Goal: Information Seeking & Learning: Check status

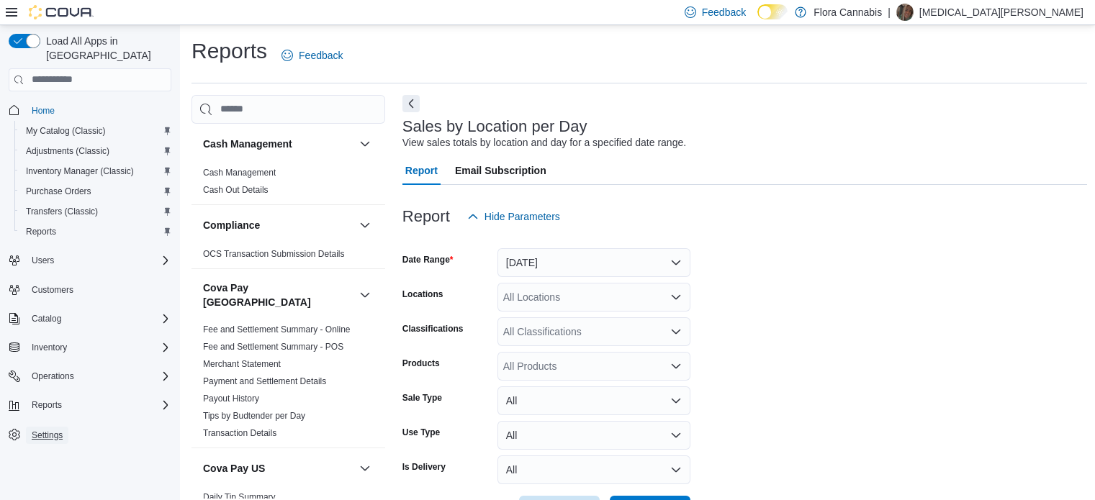
click at [45, 430] on span "Settings" at bounding box center [47, 436] width 31 height 12
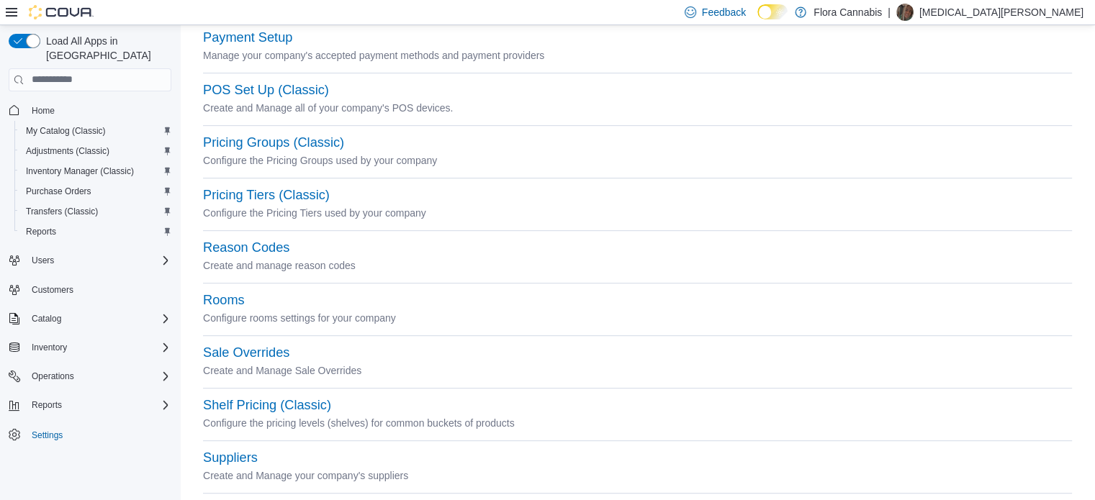
scroll to position [723, 0]
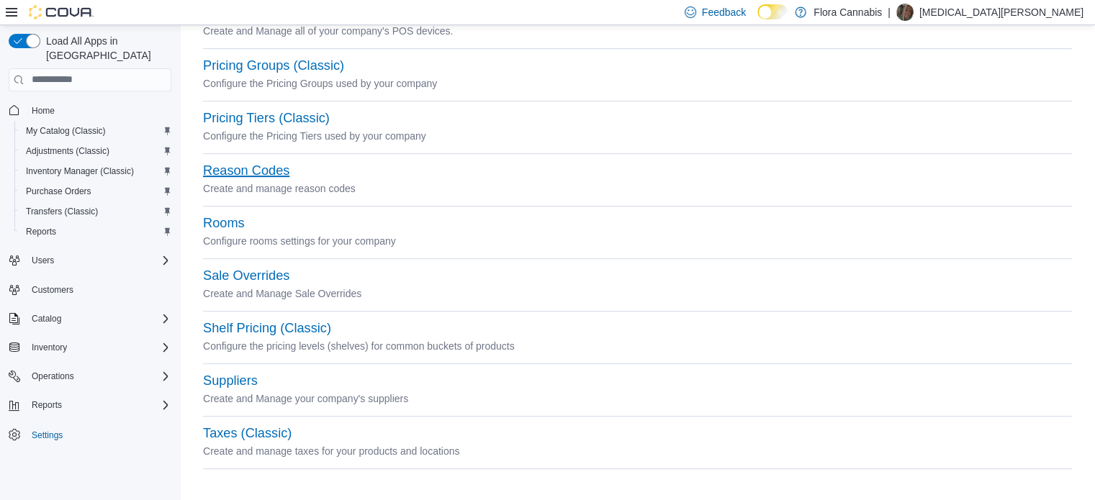
click at [248, 176] on button "Reason Codes" at bounding box center [246, 170] width 86 height 15
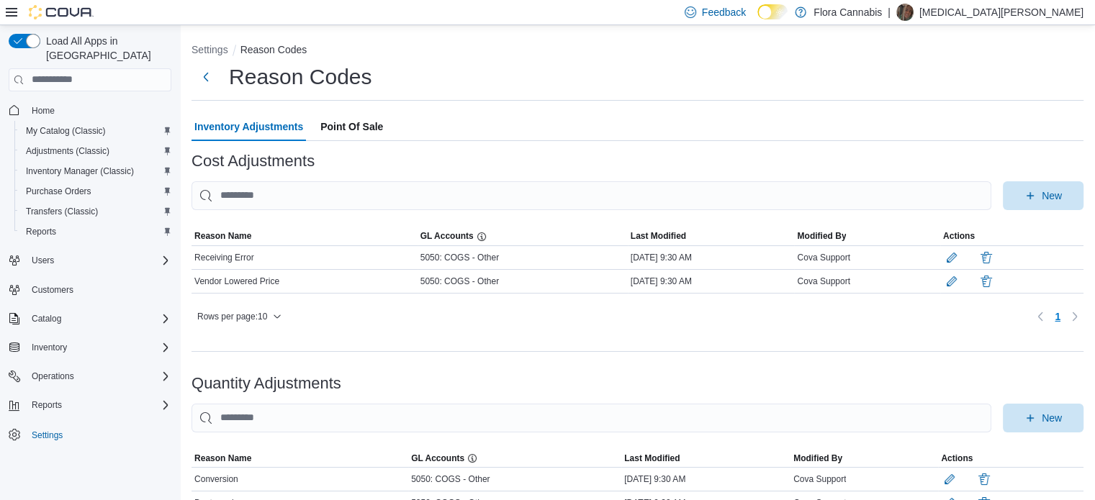
click at [361, 131] on span "Point Of Sale" at bounding box center [351, 126] width 63 height 29
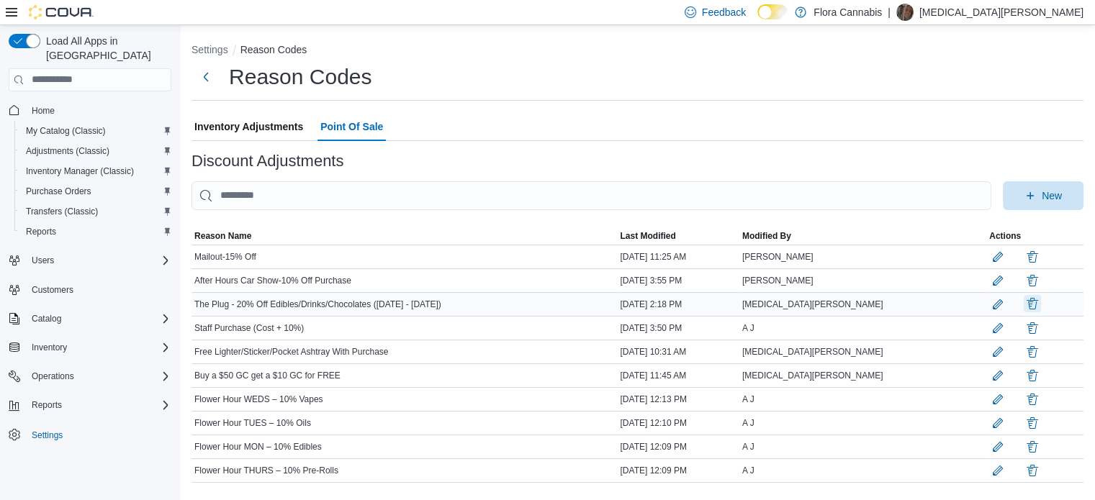
click at [1025, 303] on button "button" at bounding box center [1032, 303] width 17 height 17
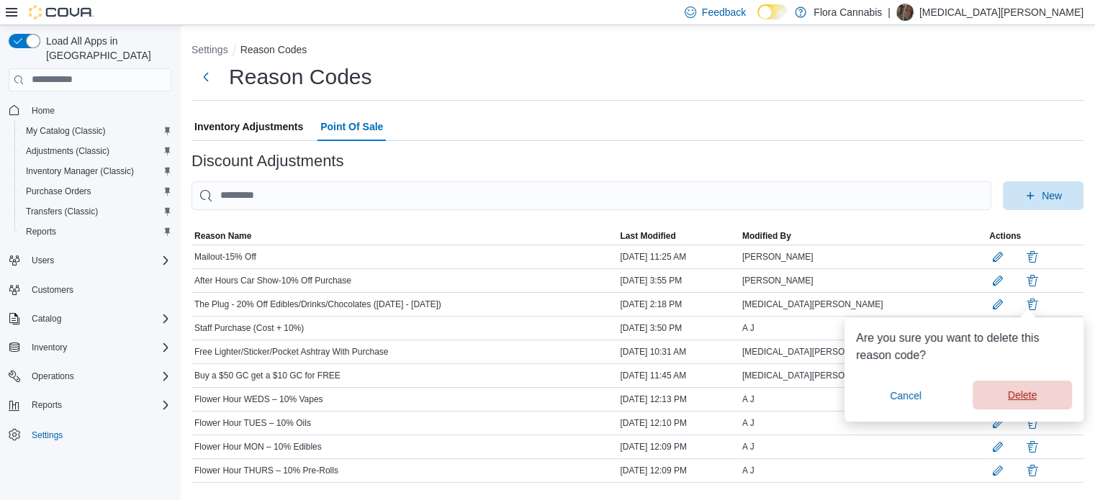
click at [1022, 396] on span "Delete" at bounding box center [1022, 395] width 29 height 14
click at [1036, 200] on icon "button" at bounding box center [1030, 195] width 12 height 12
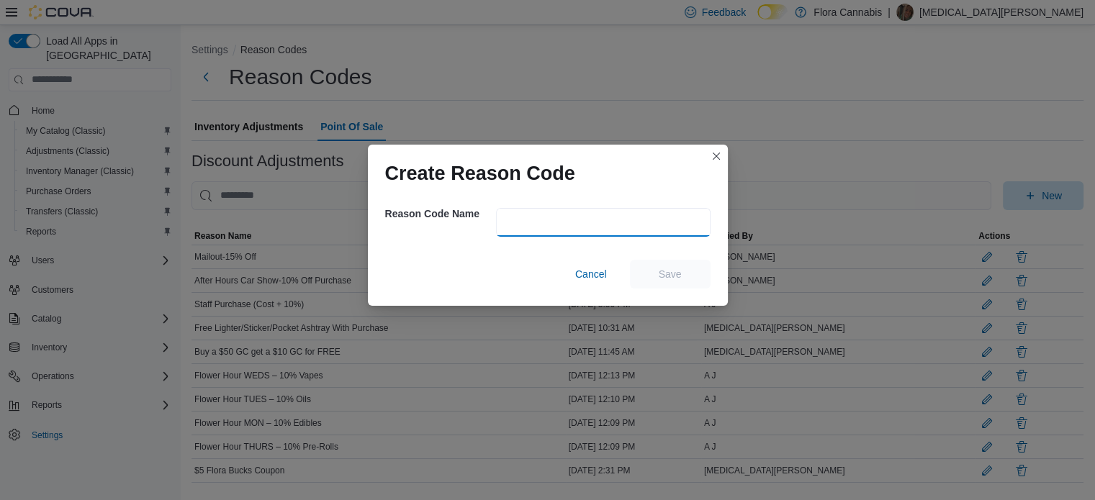
click at [557, 220] on input "text" at bounding box center [603, 222] width 215 height 29
click at [563, 230] on input "***" at bounding box center [603, 222] width 215 height 29
type input "******"
click at [587, 269] on span "Cancel" at bounding box center [591, 274] width 32 height 14
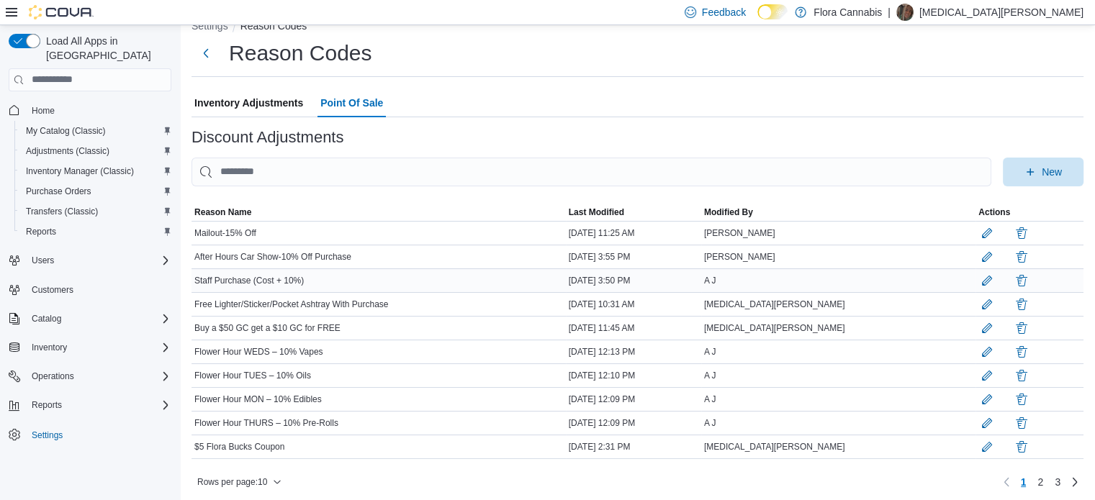
scroll to position [37, 0]
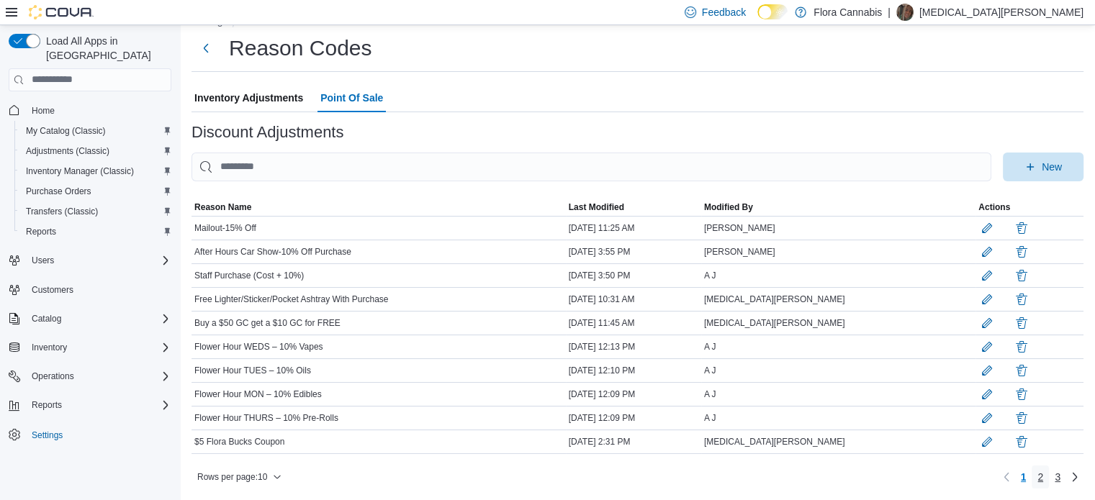
drag, startPoint x: 1046, startPoint y: 484, endPoint x: 1065, endPoint y: 466, distance: 26.5
click at [1046, 484] on link "2" at bounding box center [1040, 477] width 17 height 23
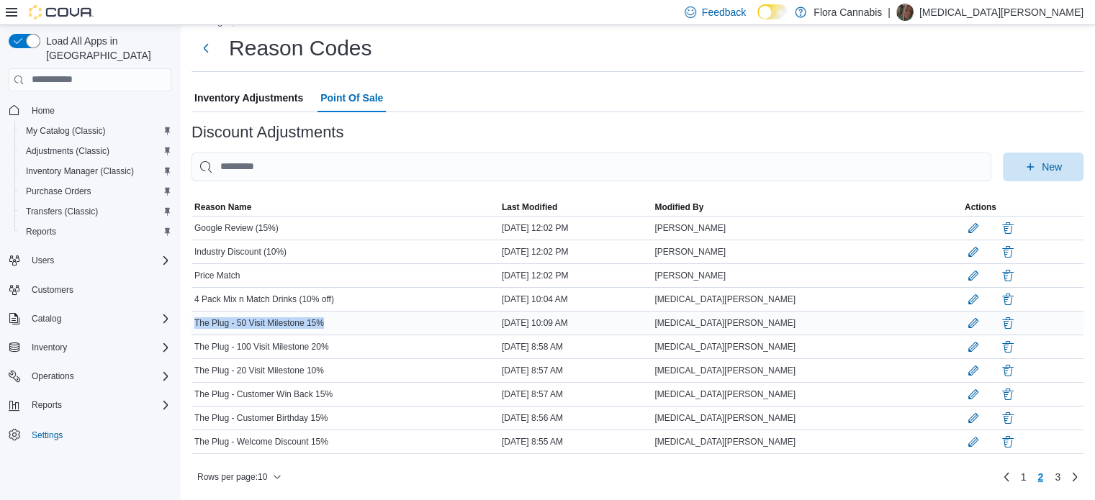
drag, startPoint x: 333, startPoint y: 310, endPoint x: 194, endPoint y: 313, distance: 139.0
click at [194, 315] on div "The Plug - 50 Visit Milestone 15%" at bounding box center [344, 323] width 307 height 17
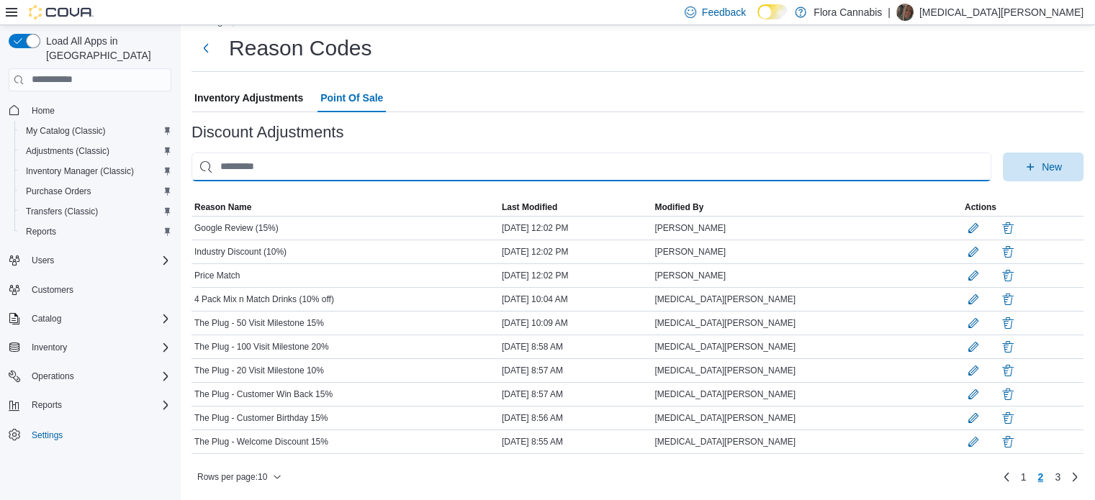
click at [443, 166] on input "This is a search bar. As you type, the results lower in the page will automatic…" at bounding box center [591, 167] width 800 height 29
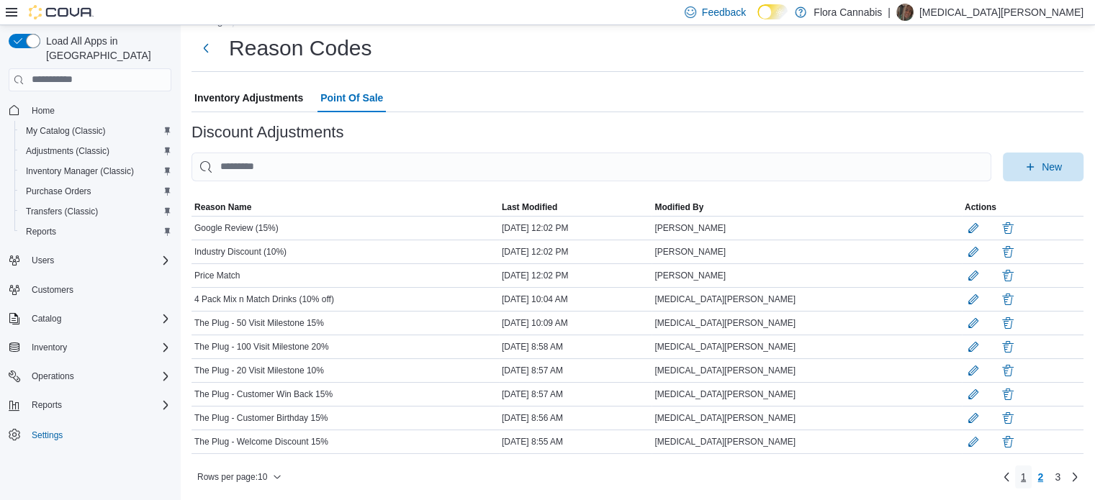
click at [1027, 477] on span "1" at bounding box center [1024, 477] width 6 height 14
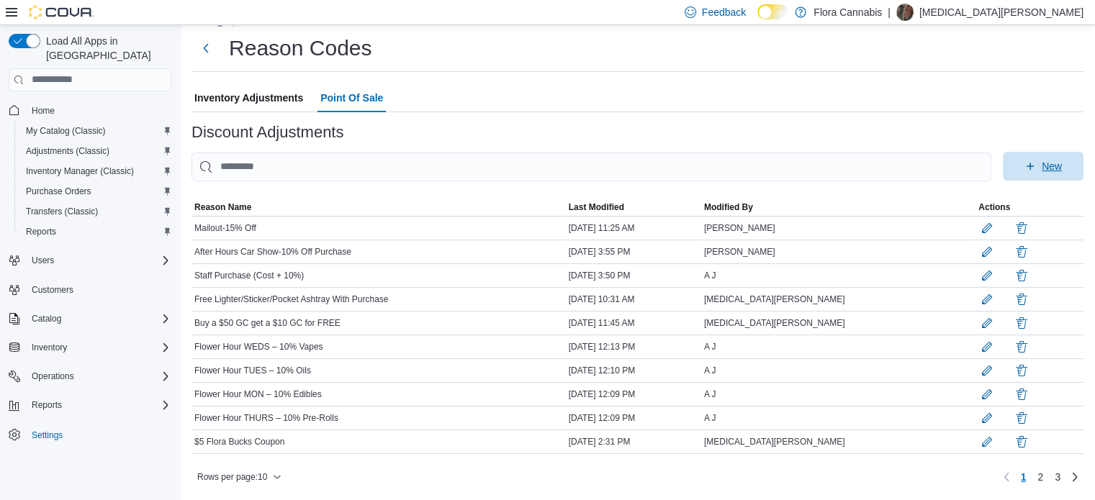
click at [1047, 161] on span "New" at bounding box center [1042, 166] width 63 height 29
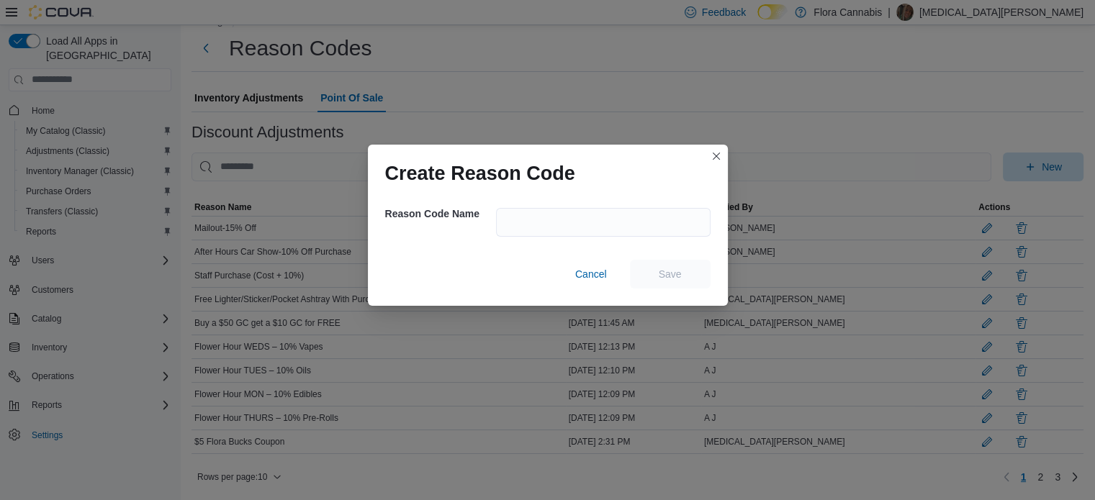
click at [1047, 161] on div "Create Reason Code Reason Code Name Cancel Save" at bounding box center [547, 250] width 1095 height 500
click at [1066, 155] on div "Create Reason Code Reason Code Name Cancel Save" at bounding box center [547, 250] width 1095 height 500
click at [584, 212] on input "text" at bounding box center [603, 222] width 215 height 29
click at [577, 218] on input "text" at bounding box center [603, 222] width 215 height 29
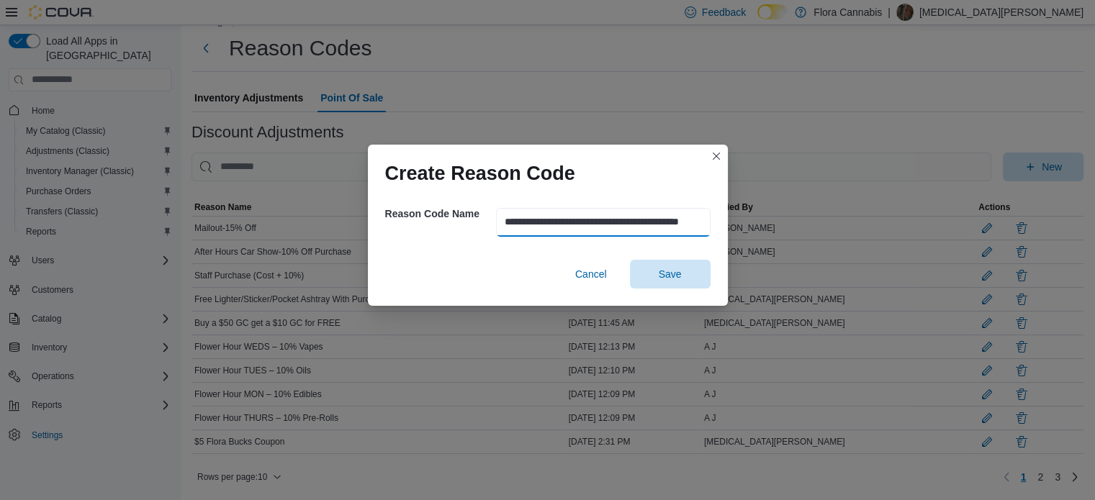
scroll to position [0, 13]
type input "**********"
click at [665, 266] on span "Save" at bounding box center [670, 273] width 63 height 29
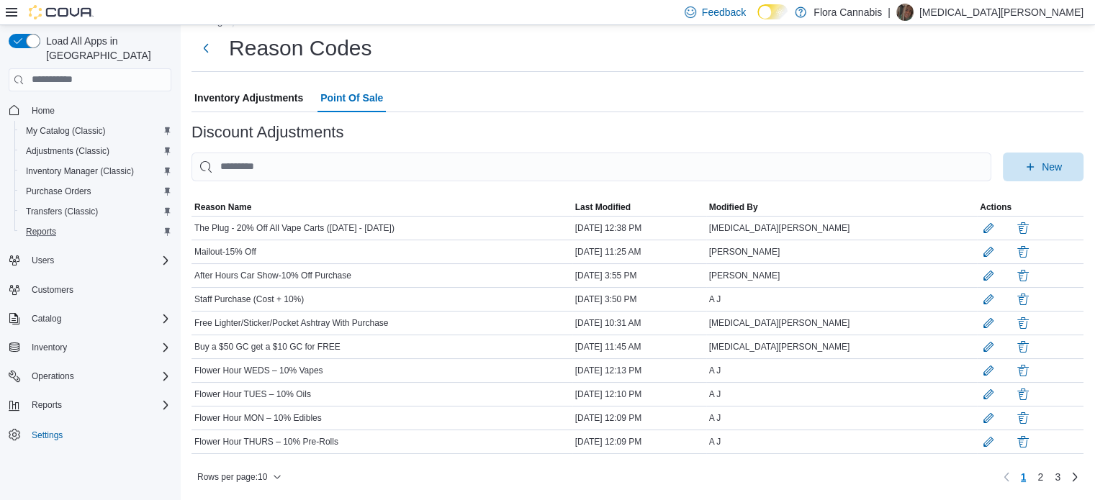
click at [81, 223] on div "Reports" at bounding box center [95, 231] width 151 height 17
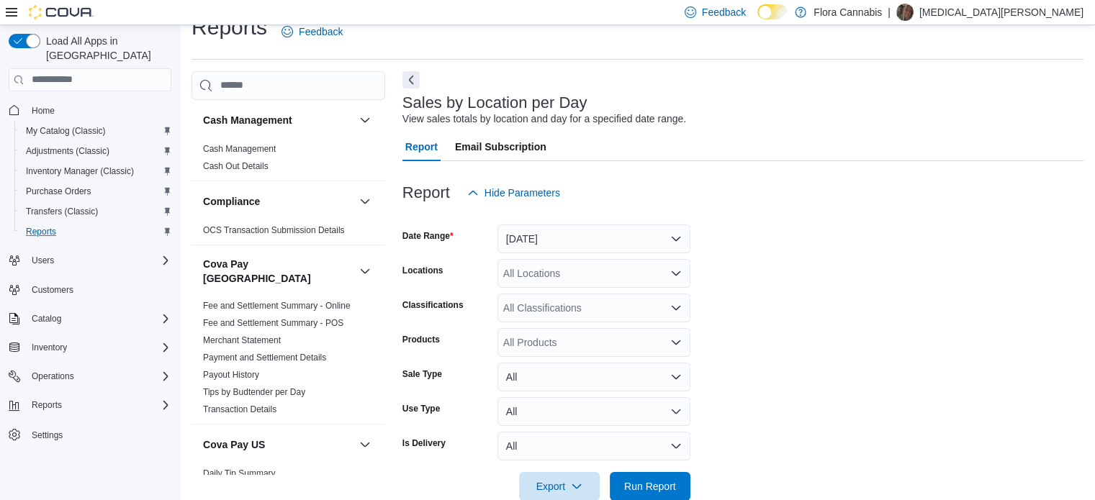
scroll to position [33, 0]
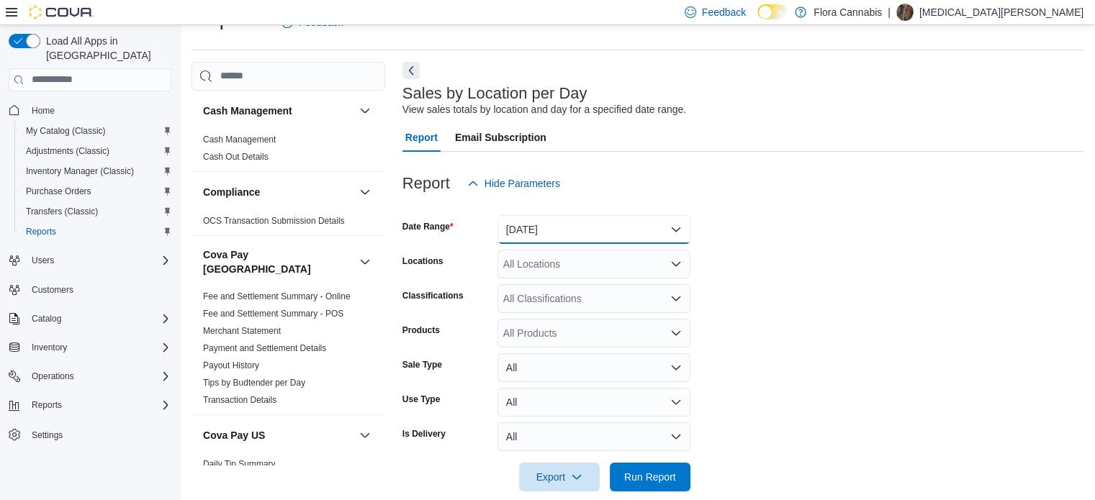
click at [578, 235] on button "[DATE]" at bounding box center [593, 229] width 193 height 29
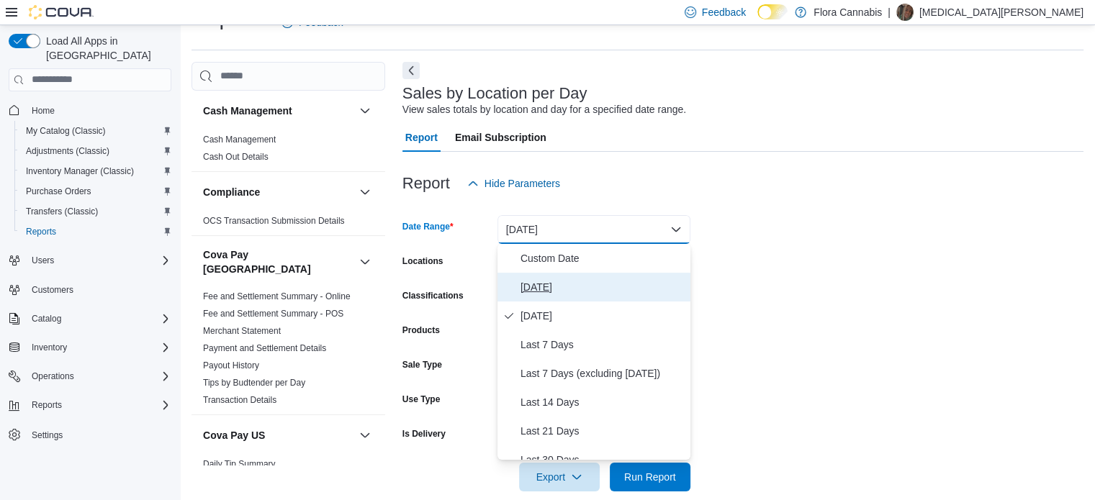
click at [553, 289] on span "[DATE]" at bounding box center [602, 287] width 164 height 17
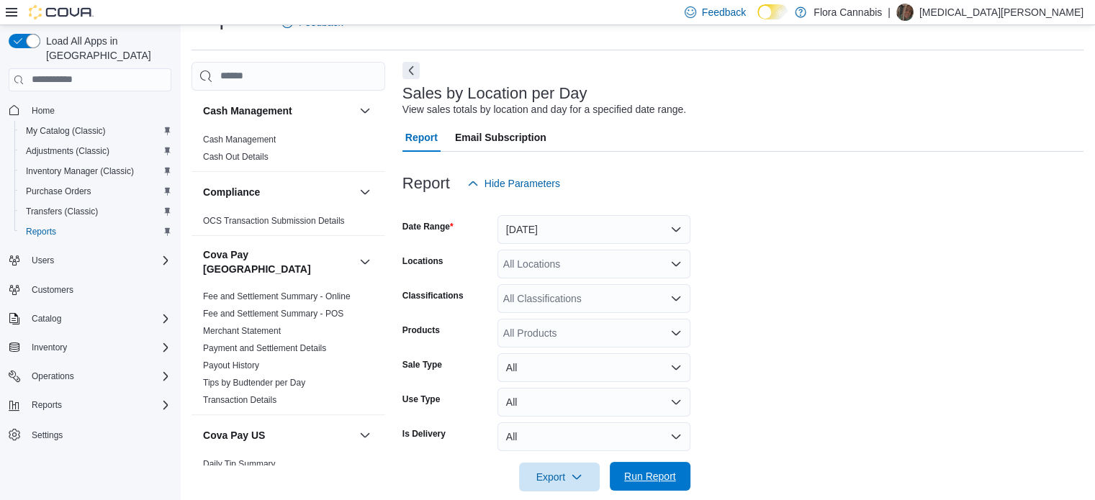
click at [651, 484] on span "Run Report" at bounding box center [649, 476] width 63 height 29
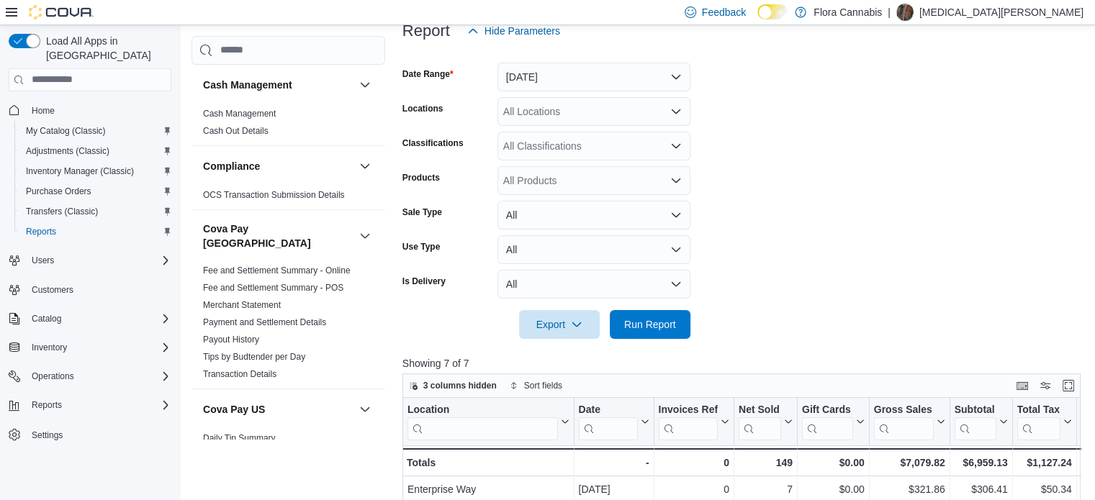
scroll to position [412, 0]
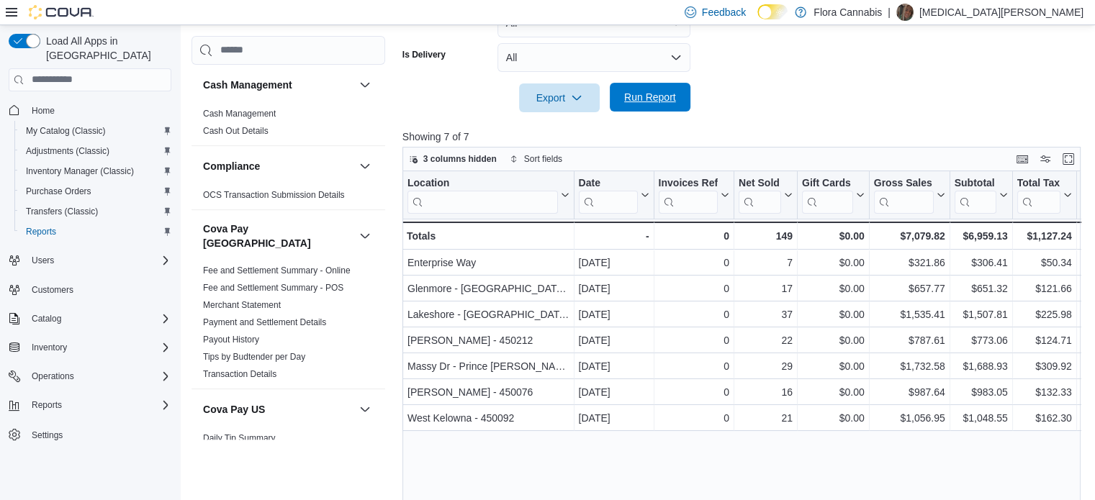
click at [668, 103] on span "Run Report" at bounding box center [650, 97] width 52 height 14
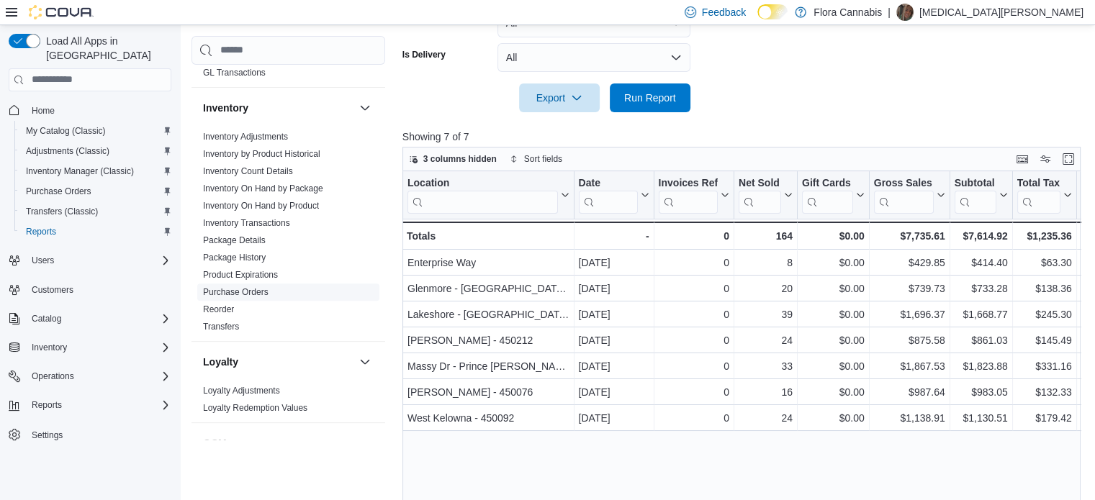
scroll to position [666, 0]
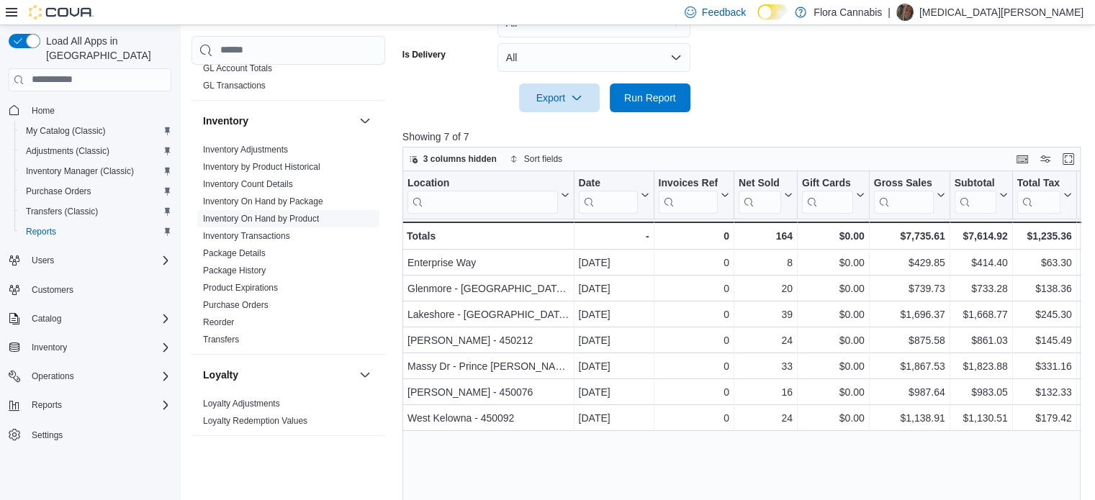
click at [276, 214] on link "Inventory On Hand by Product" at bounding box center [261, 219] width 116 height 10
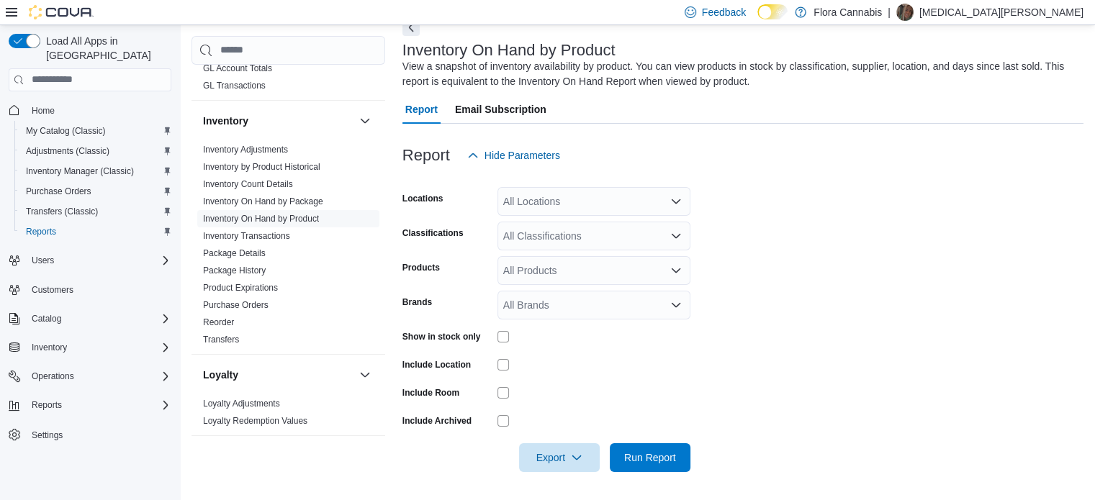
scroll to position [48, 0]
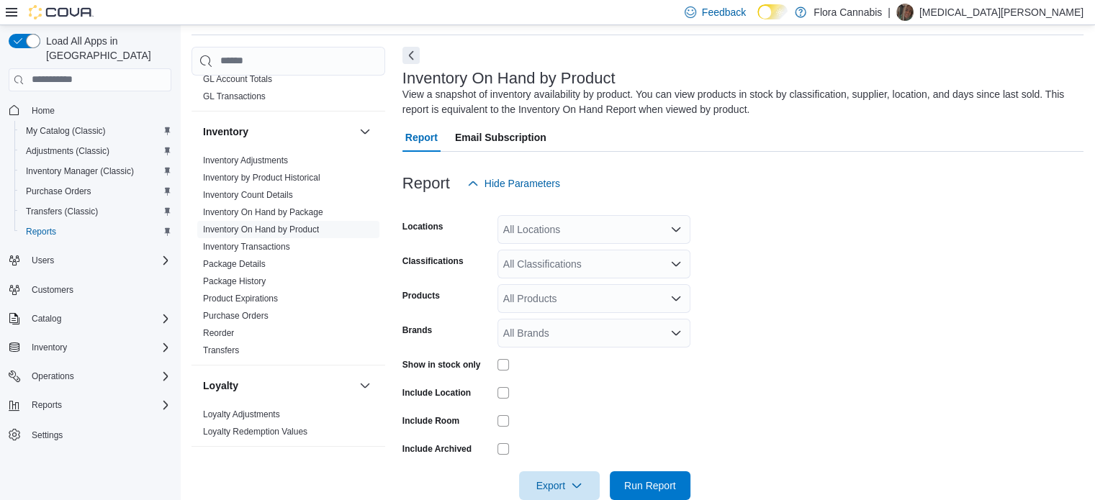
click at [576, 228] on div "All Locations" at bounding box center [593, 229] width 193 height 29
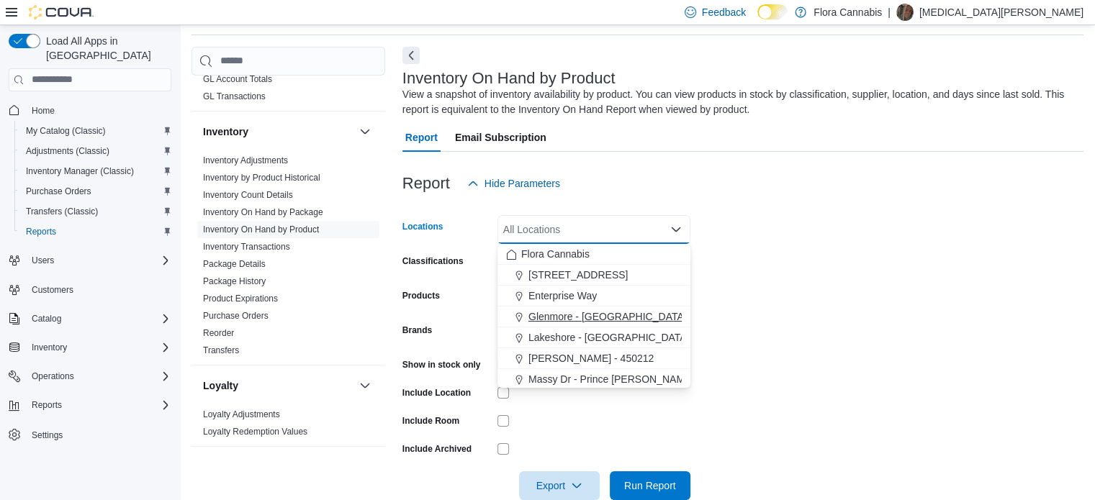
scroll to position [43, 0]
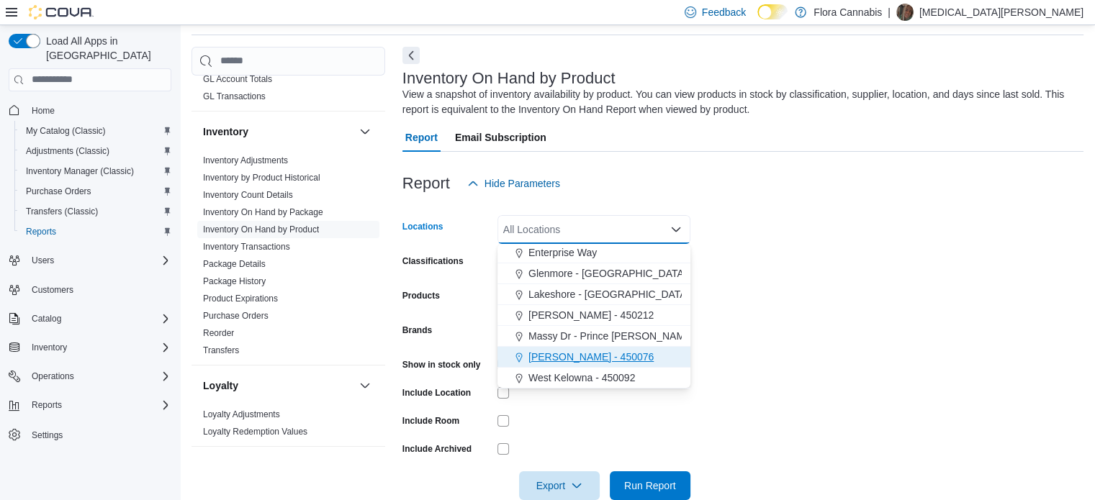
click at [567, 356] on span "[PERSON_NAME] - 450076" at bounding box center [590, 357] width 125 height 14
click at [764, 279] on form "Locations All Locations Combo box. Selected. Combo box input. All Locations. Ty…" at bounding box center [742, 349] width 681 height 302
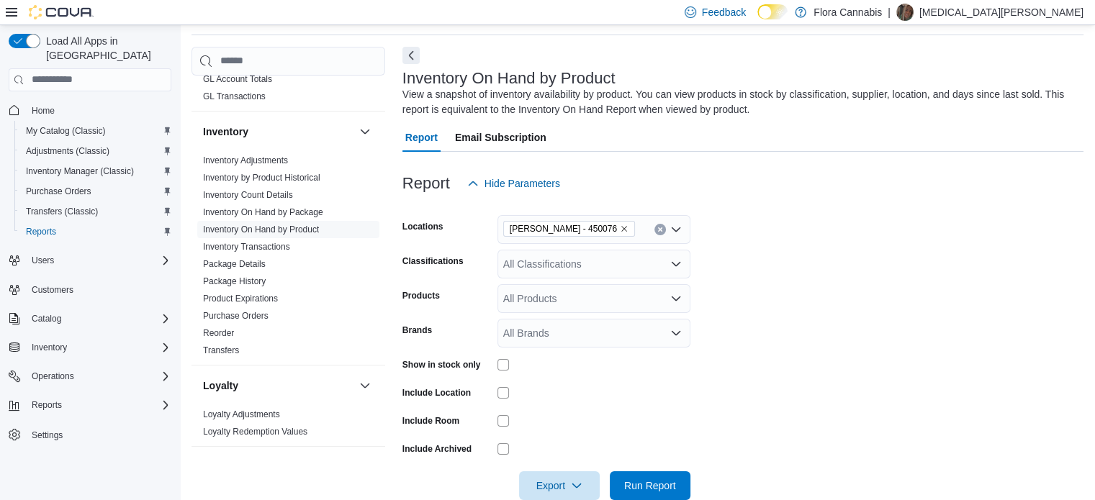
click at [543, 270] on div "All Classifications" at bounding box center [593, 264] width 193 height 29
type input "****"
click at [544, 280] on button "Filter Tips" at bounding box center [593, 289] width 193 height 21
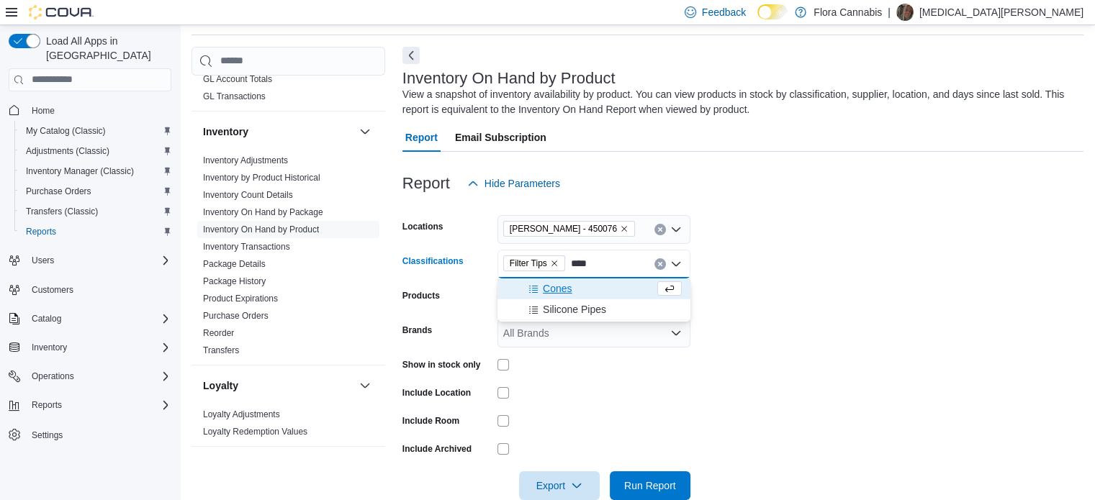
type input "****"
click at [544, 280] on button "Cones" at bounding box center [593, 289] width 193 height 21
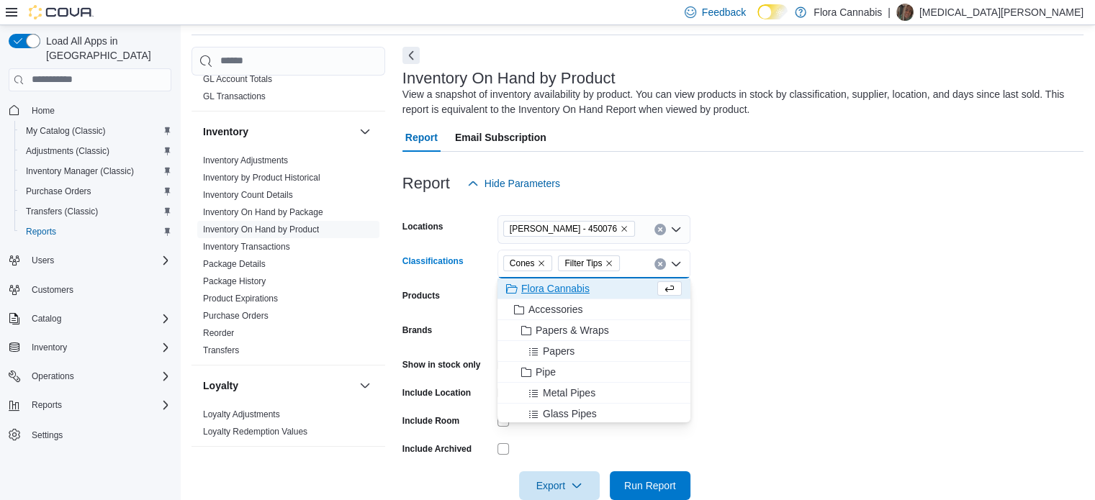
click at [729, 330] on form "Locations [GEOGRAPHIC_DATA] - 450076 Classifications Cones Filter Tips Combo bo…" at bounding box center [742, 349] width 681 height 302
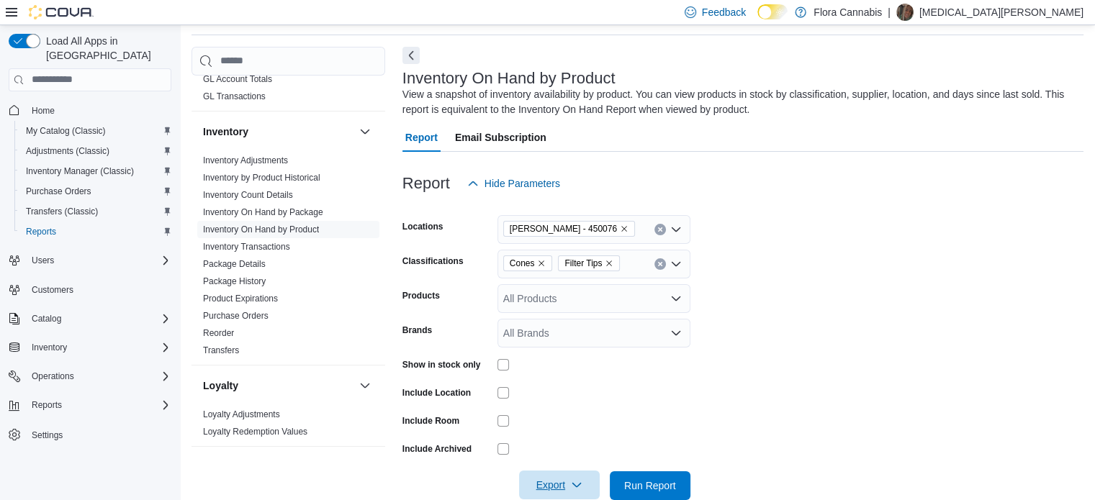
click at [573, 489] on icon "button" at bounding box center [577, 485] width 12 height 12
click at [562, 397] on span "Export to Excel" at bounding box center [561, 398] width 65 height 12
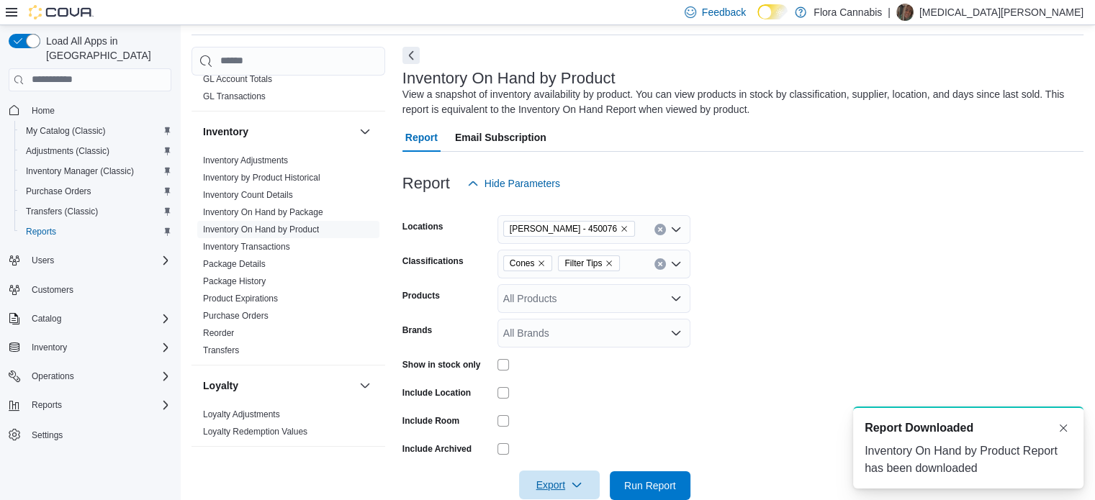
scroll to position [0, 0]
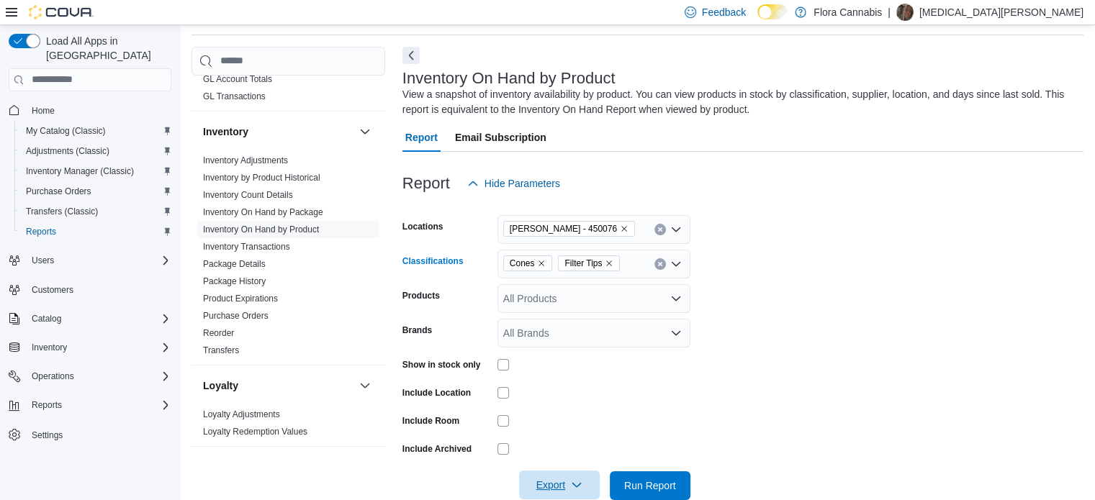
click at [543, 264] on icon "Remove Cones from selection in this group" at bounding box center [541, 263] width 9 height 9
click at [559, 263] on span "Filter Tips" at bounding box center [589, 264] width 62 height 16
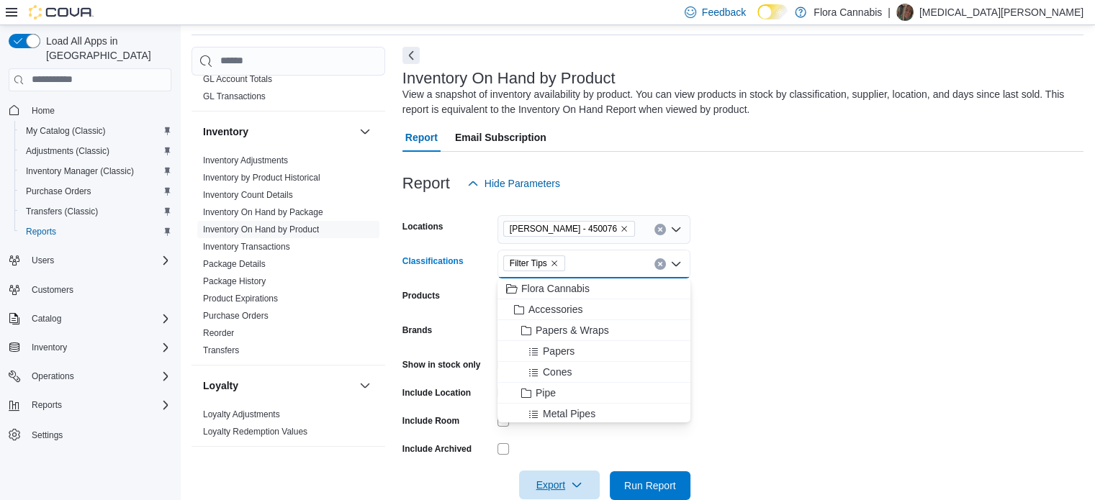
click at [553, 267] on icon "Remove Filter Tips from selection in this group" at bounding box center [554, 263] width 9 height 9
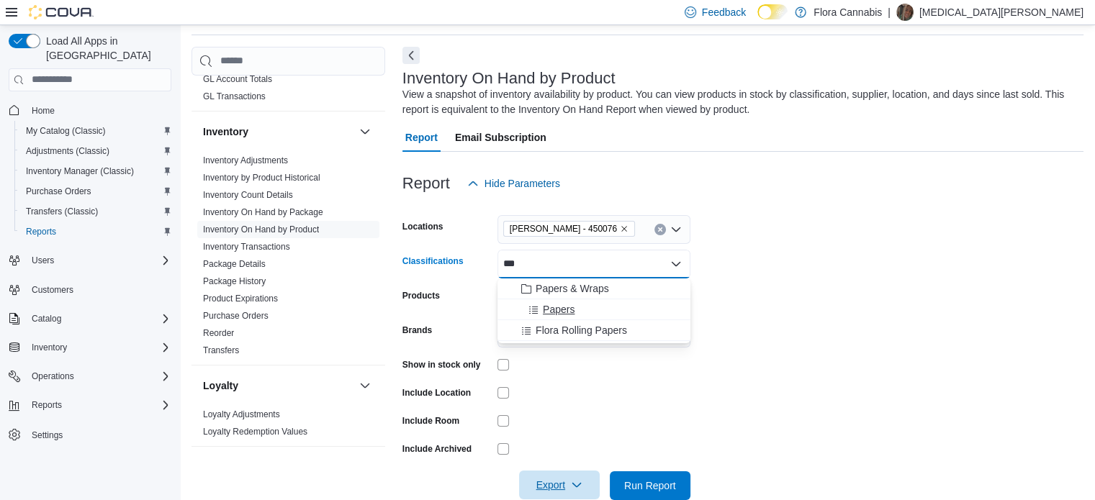
type input "***"
click at [565, 307] on span "Papers" at bounding box center [559, 309] width 32 height 14
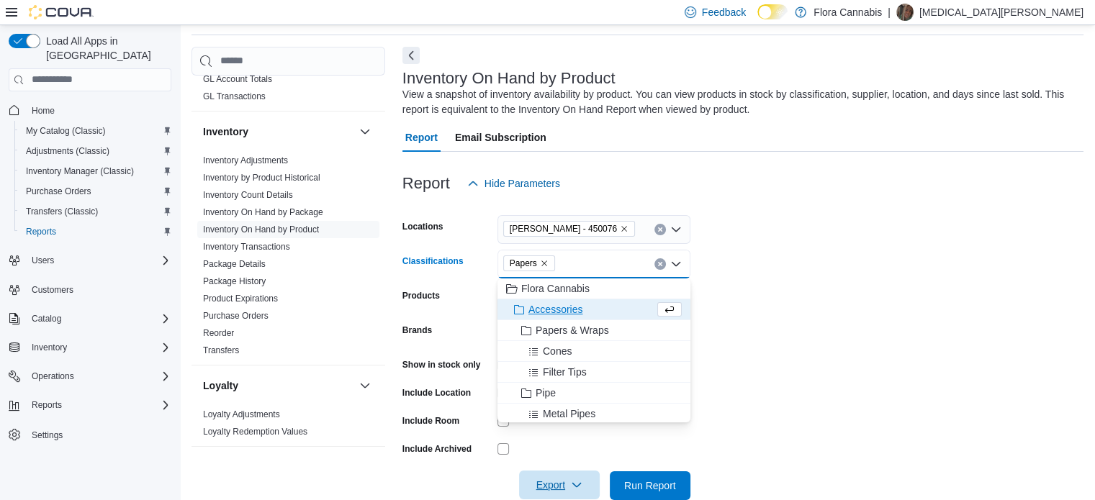
click at [818, 322] on form "Locations [GEOGRAPHIC_DATA] - 450076 Classifications Papers Combo box. Selected…" at bounding box center [742, 349] width 681 height 302
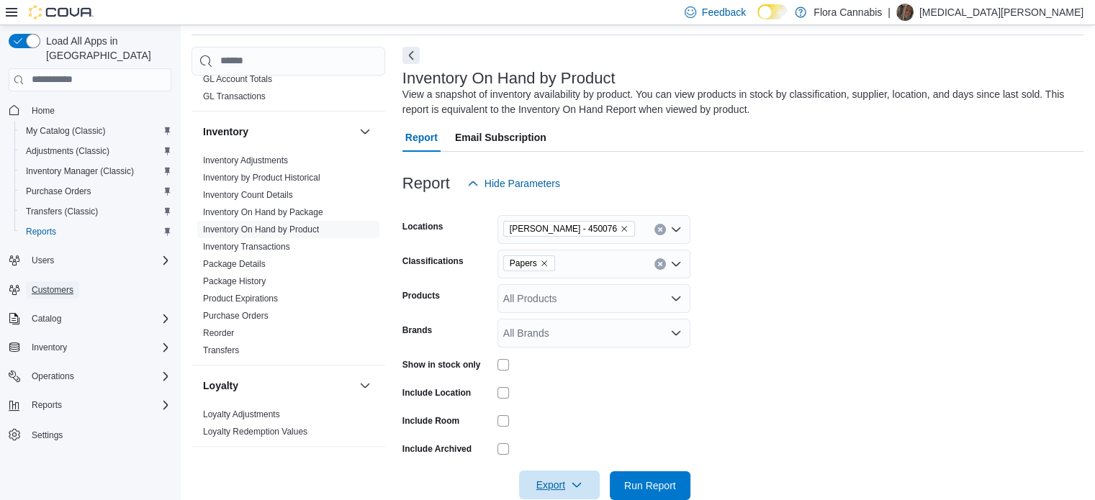
click at [44, 284] on span "Customers" at bounding box center [53, 290] width 42 height 12
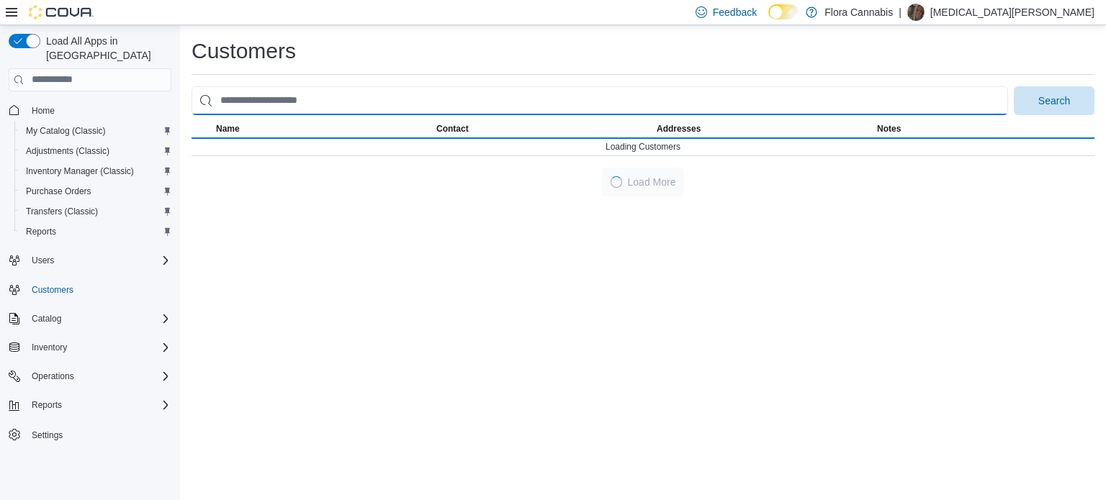
click at [307, 103] on input "search" at bounding box center [599, 100] width 816 height 29
type input "*******"
click at [1014, 86] on button "Search" at bounding box center [1054, 100] width 81 height 29
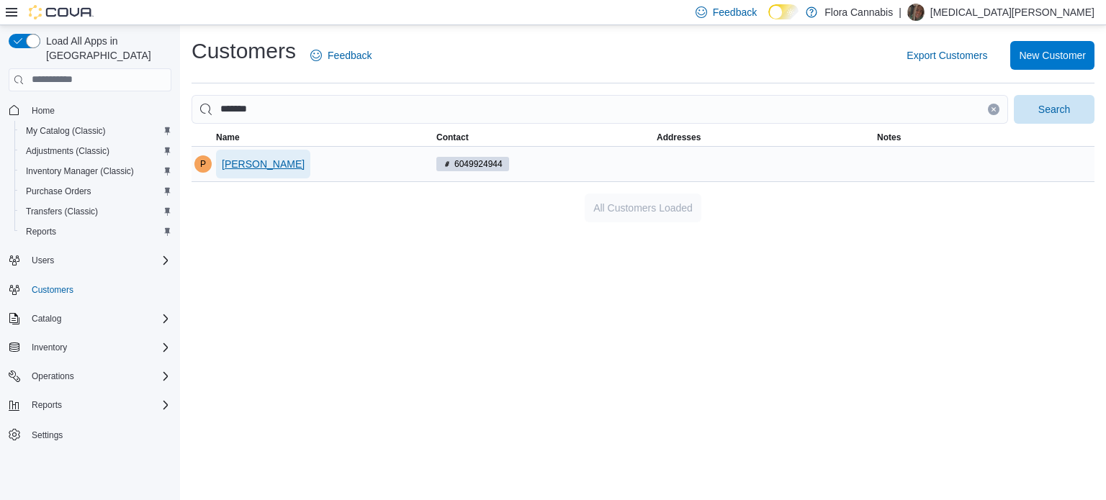
click at [239, 161] on span "[PERSON_NAME]" at bounding box center [263, 164] width 83 height 14
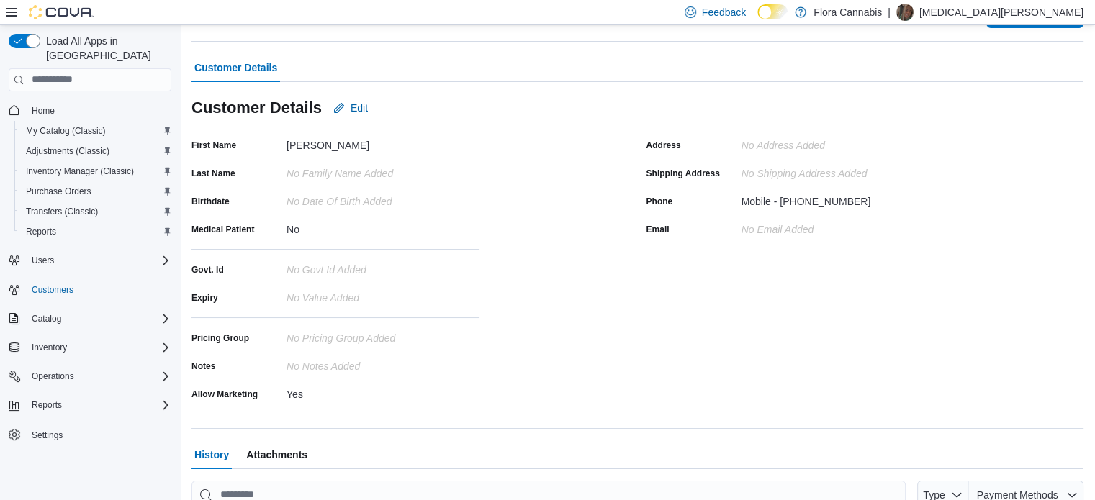
scroll to position [216, 0]
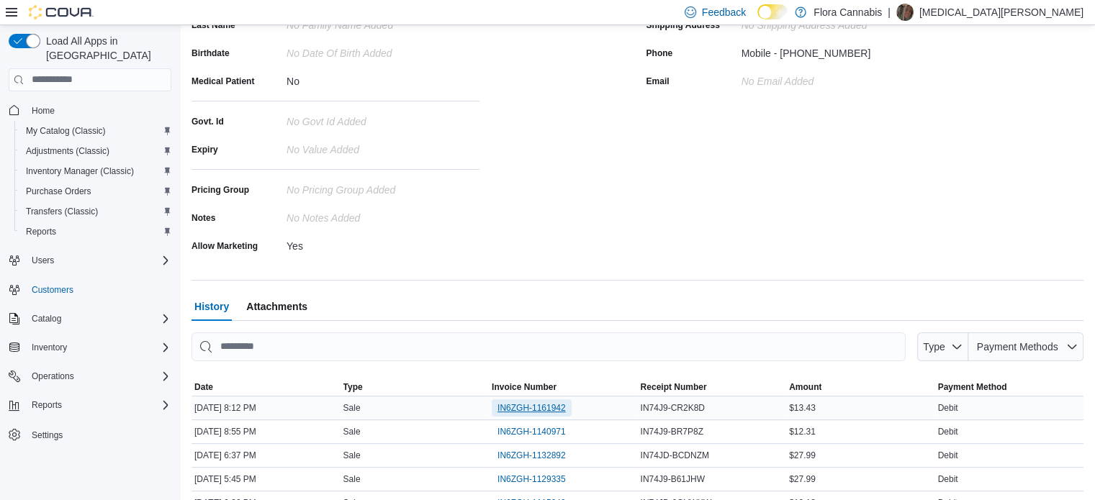
click at [524, 405] on span "IN6ZGH-1161942" at bounding box center [531, 408] width 68 height 12
click at [550, 434] on span "IN6ZGH-1140971" at bounding box center [531, 432] width 68 height 12
click at [553, 454] on span "IN6ZGH-1132892" at bounding box center [531, 456] width 68 height 12
click at [547, 478] on span "IN6ZGH-1129335" at bounding box center [531, 480] width 68 height 12
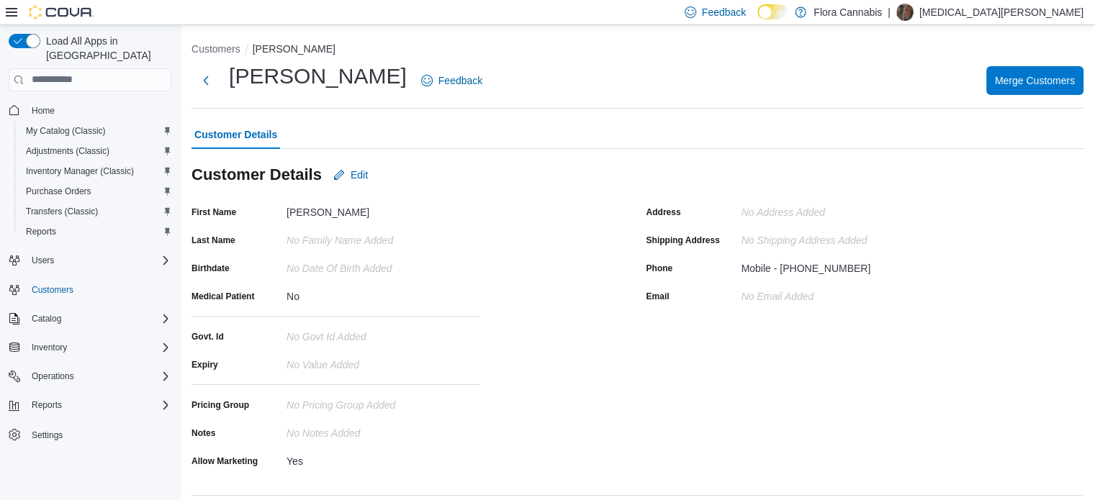
scroll to position [0, 0]
click at [212, 82] on button "Next" at bounding box center [205, 80] width 29 height 29
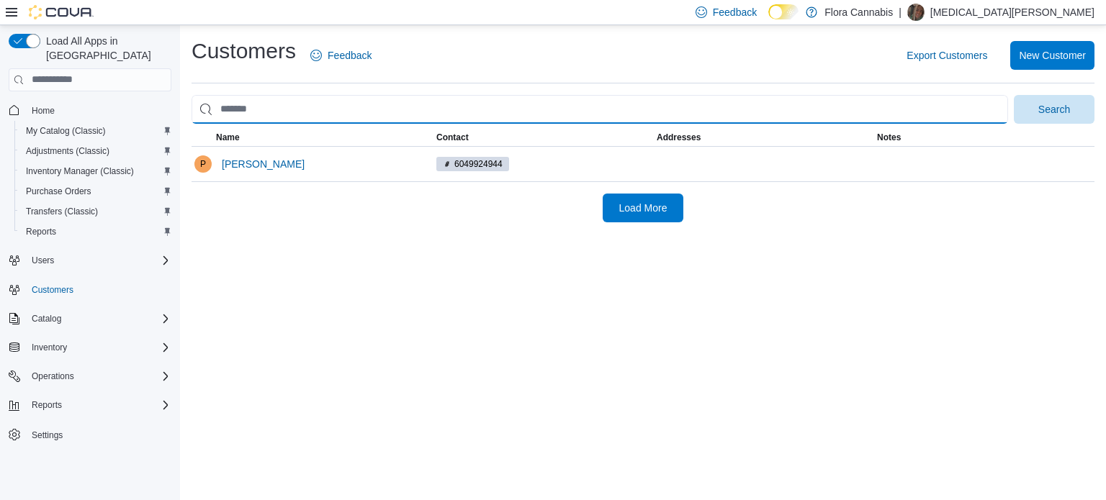
click at [353, 121] on input "search" at bounding box center [599, 109] width 816 height 29
click at [280, 114] on input "**" at bounding box center [599, 109] width 816 height 29
click at [276, 109] on input "**" at bounding box center [599, 109] width 816 height 29
type input "*"
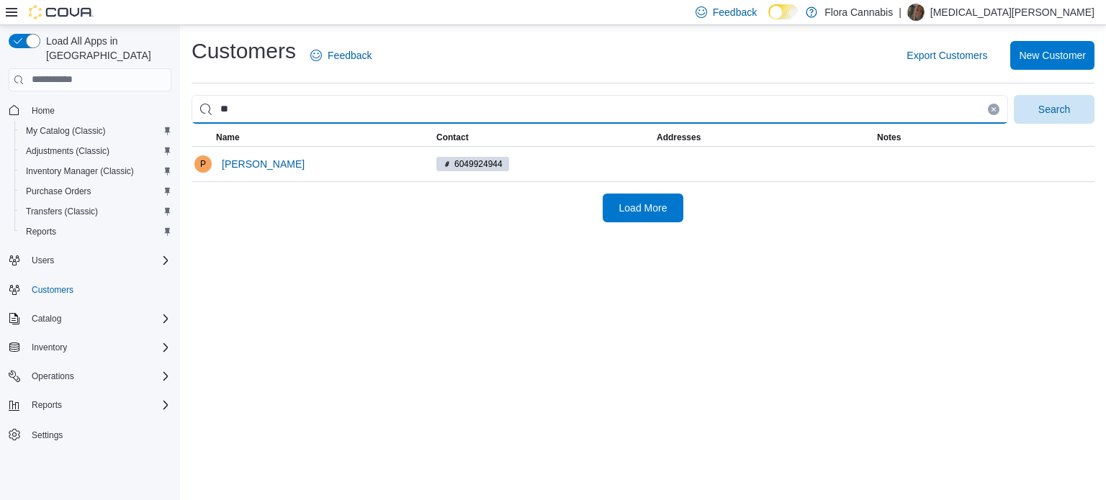
type input "*"
type input "*******"
click at [1014, 95] on button "Search" at bounding box center [1054, 109] width 81 height 29
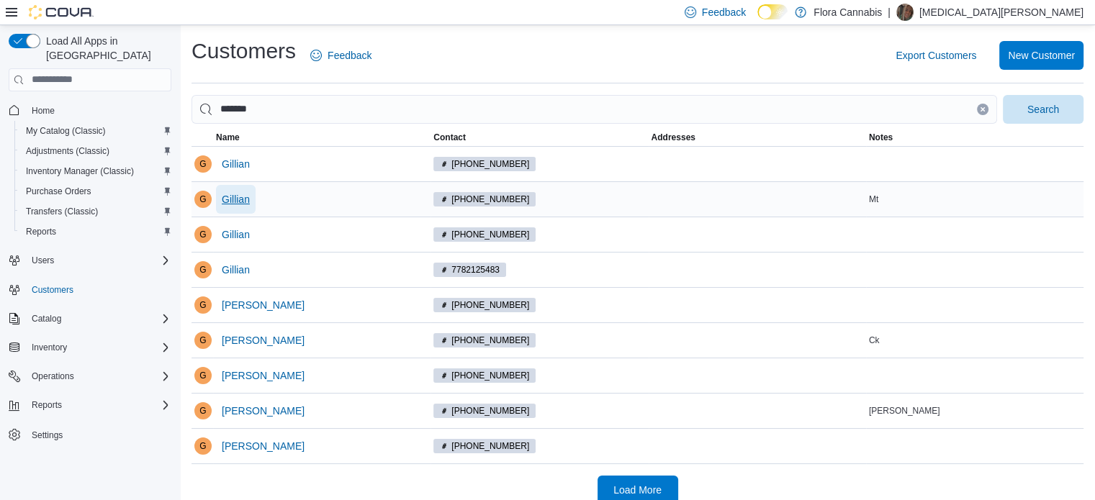
click at [240, 199] on span "Gillian" at bounding box center [236, 199] width 28 height 14
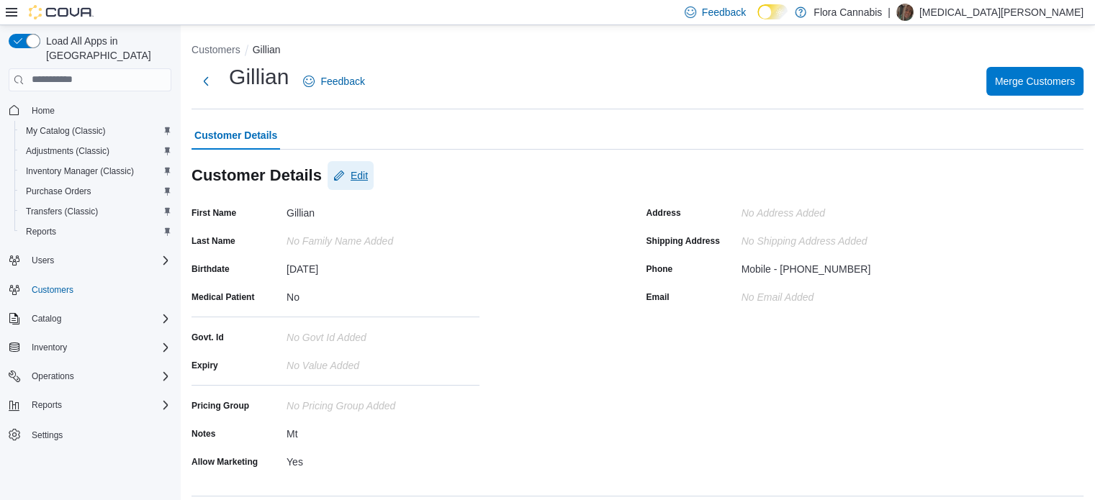
click at [354, 179] on span "Edit" at bounding box center [359, 175] width 17 height 14
select select "******"
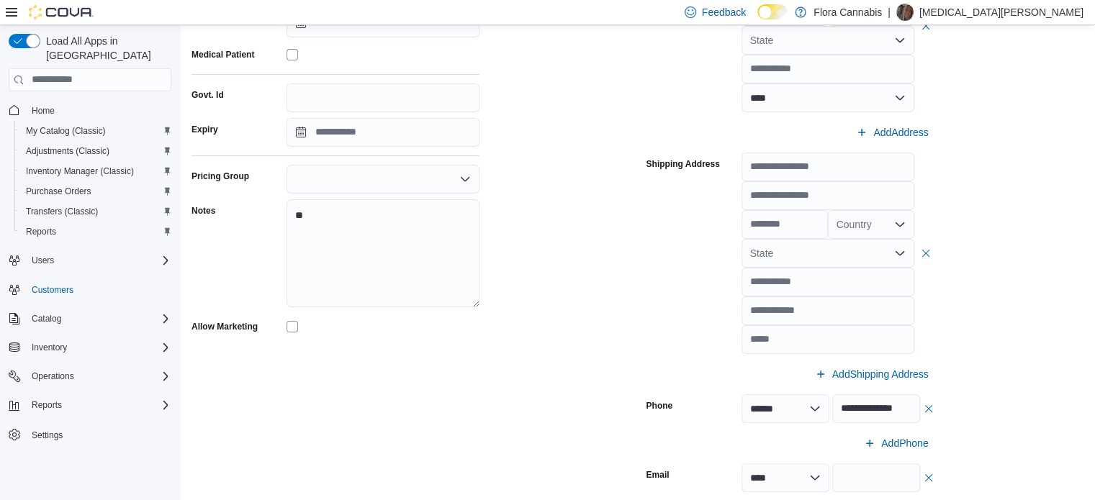
scroll to position [288, 0]
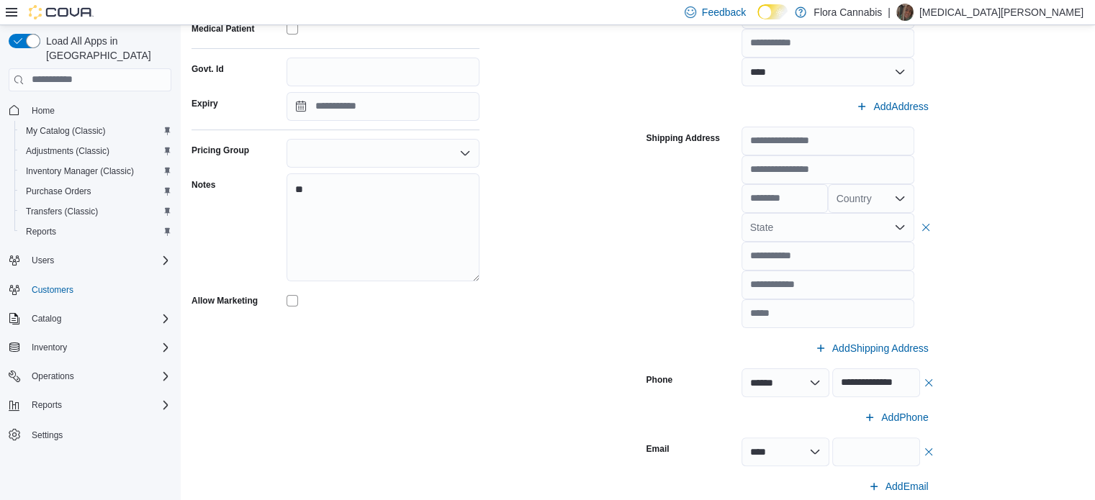
click at [299, 299] on div at bounding box center [383, 301] width 193 height 12
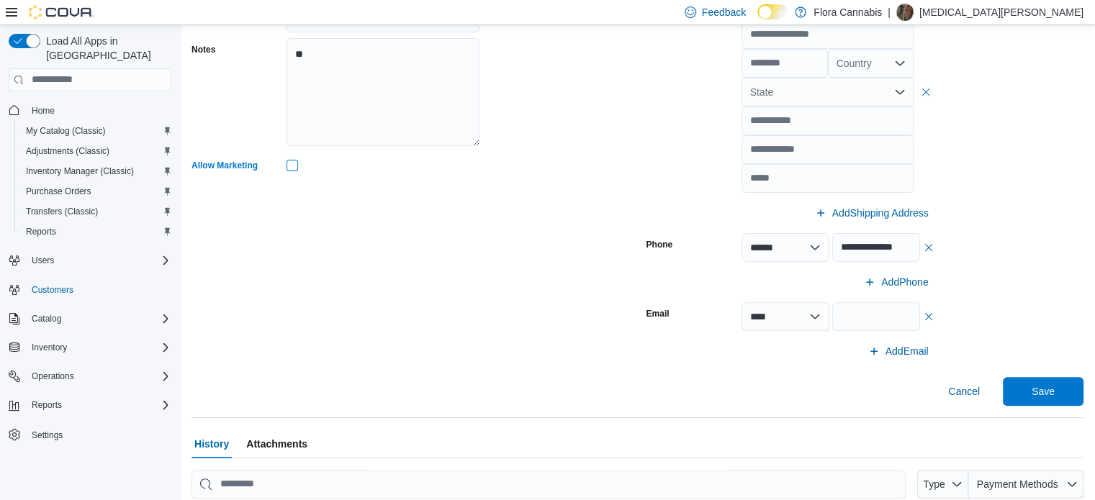
scroll to position [432, 0]
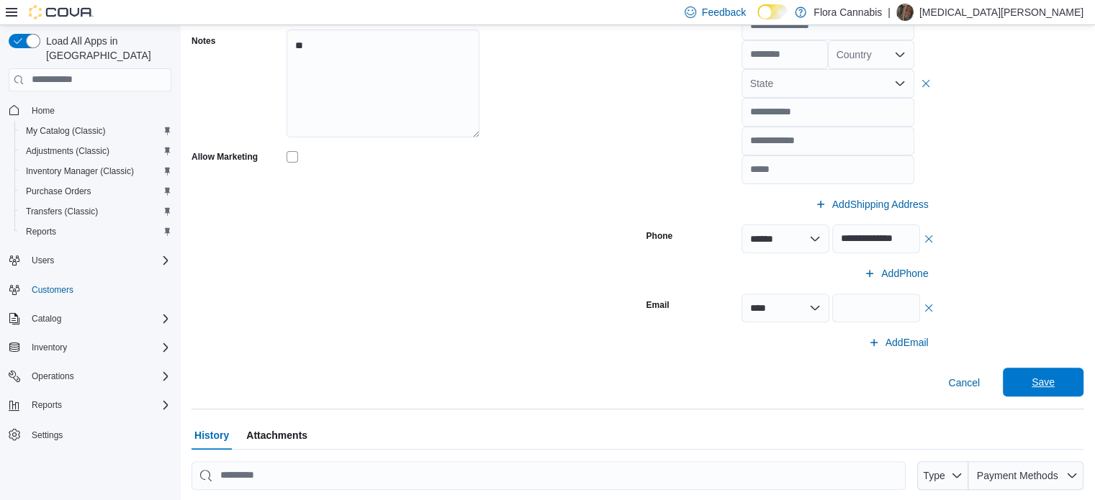
click at [1055, 376] on span "Save" at bounding box center [1043, 382] width 23 height 14
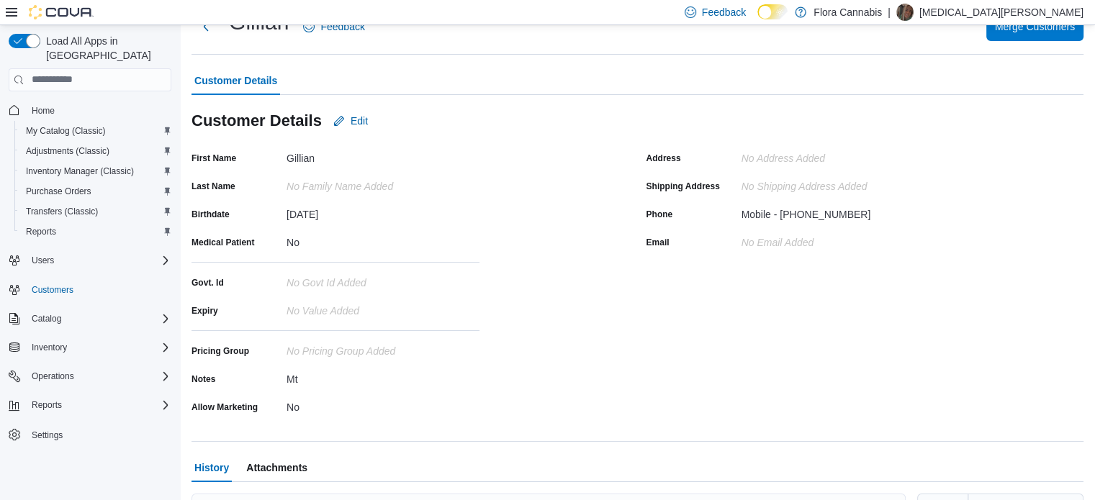
scroll to position [0, 0]
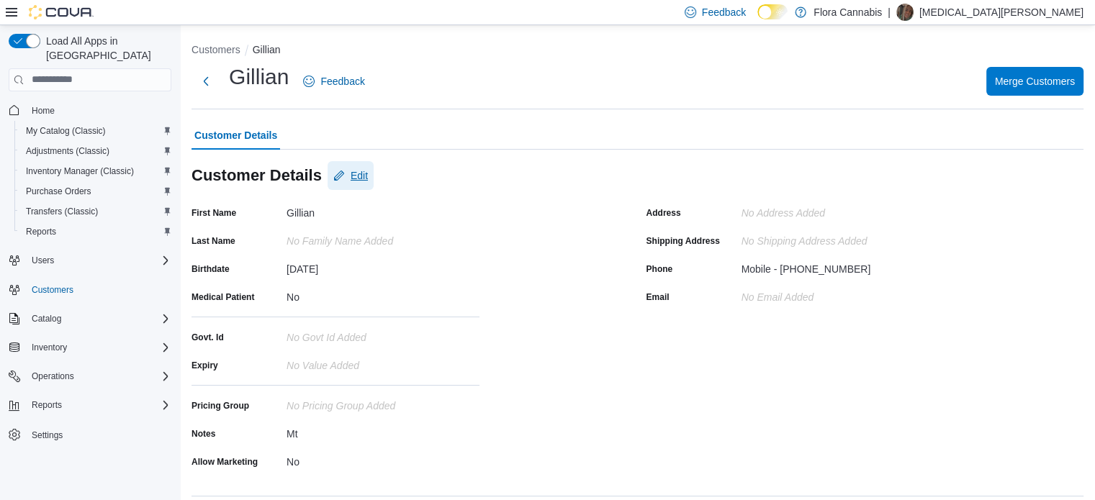
click at [353, 172] on span "Edit" at bounding box center [359, 175] width 17 height 14
select select "******"
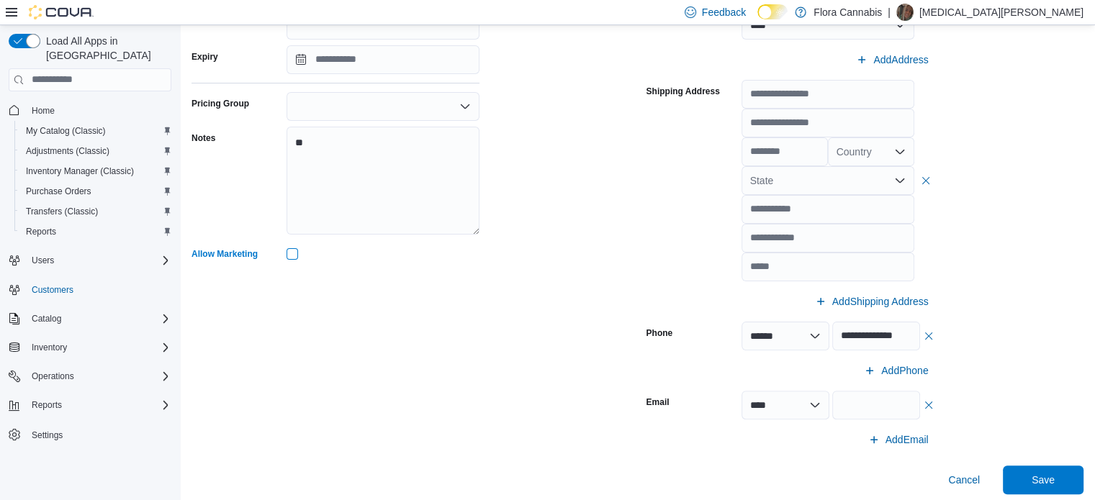
scroll to position [360, 0]
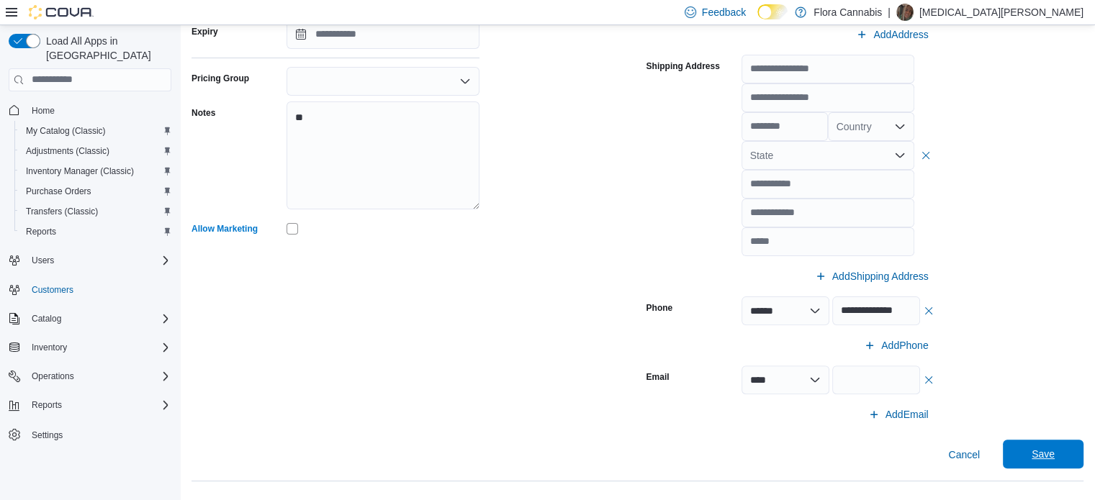
click at [1051, 443] on span "Save" at bounding box center [1042, 454] width 63 height 29
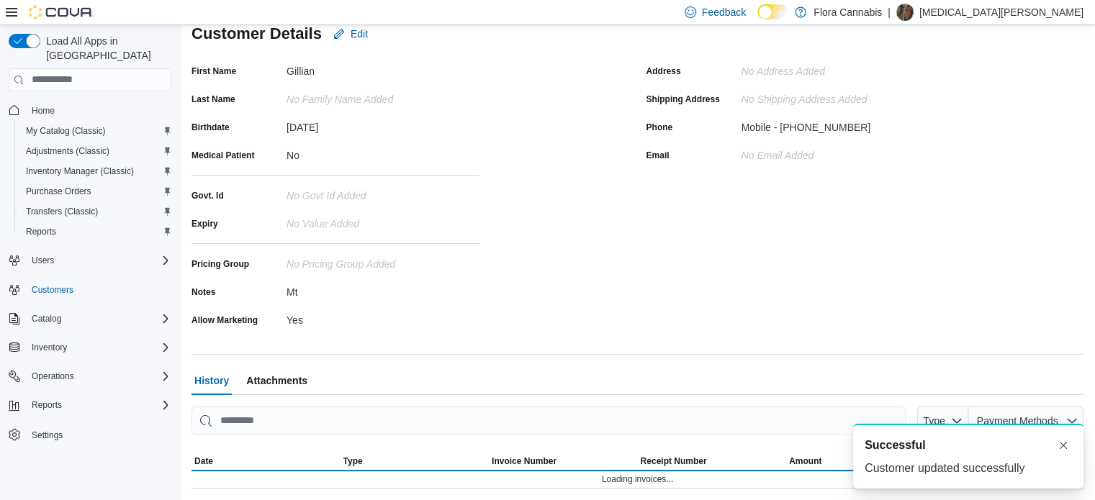
scroll to position [0, 0]
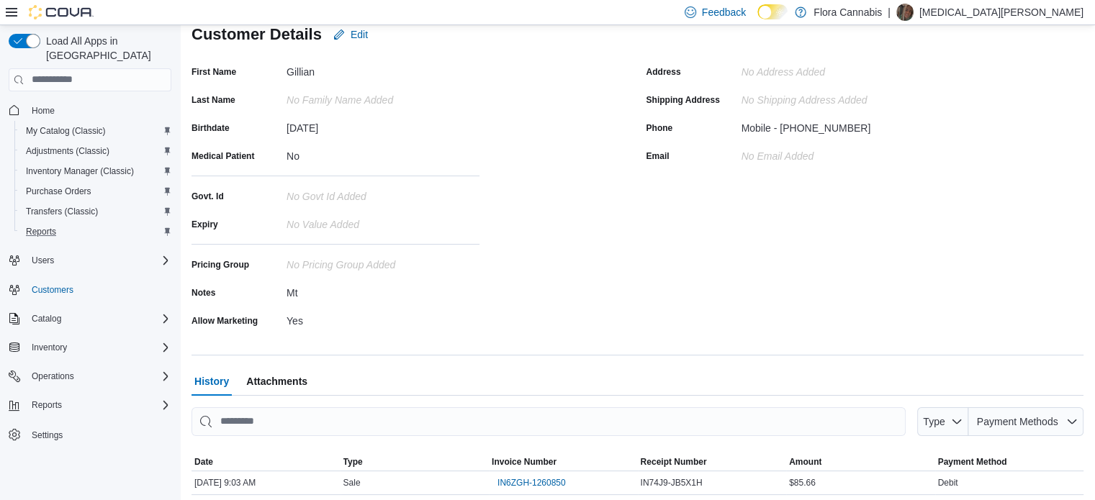
click at [78, 223] on div "Reports" at bounding box center [95, 231] width 151 height 17
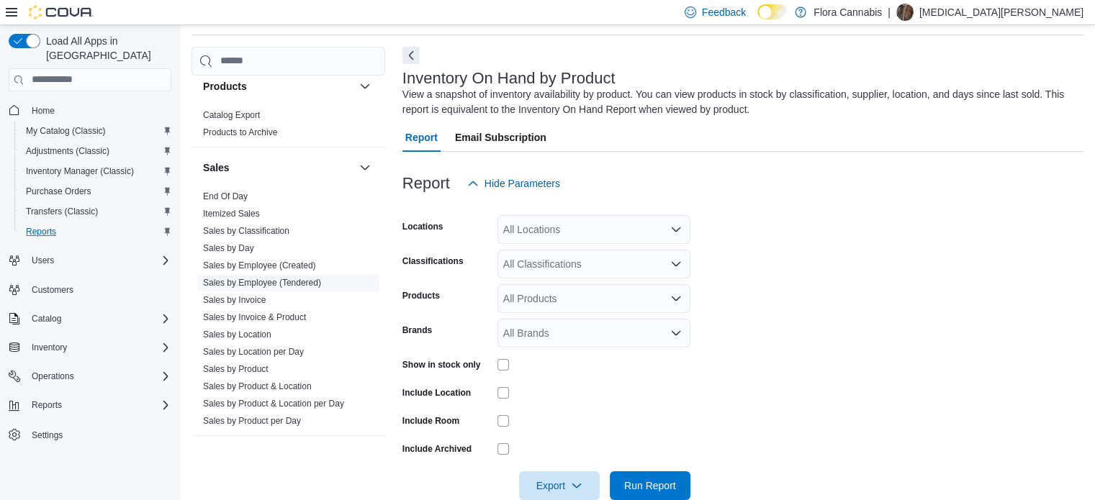
scroll to position [1242, 0]
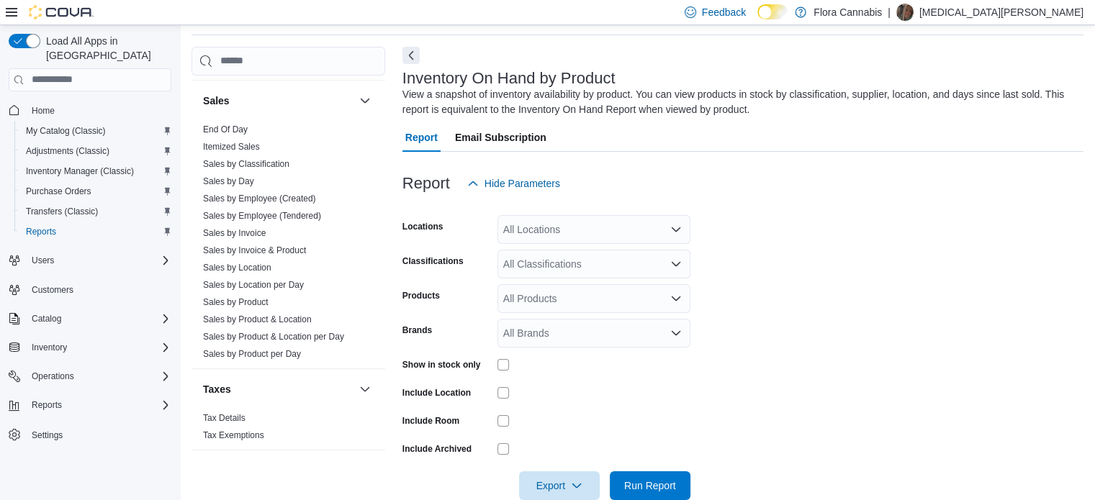
drag, startPoint x: 264, startPoint y: 256, endPoint x: 576, endPoint y: 109, distance: 344.3
click at [264, 263] on link "Sales by Location" at bounding box center [237, 268] width 68 height 10
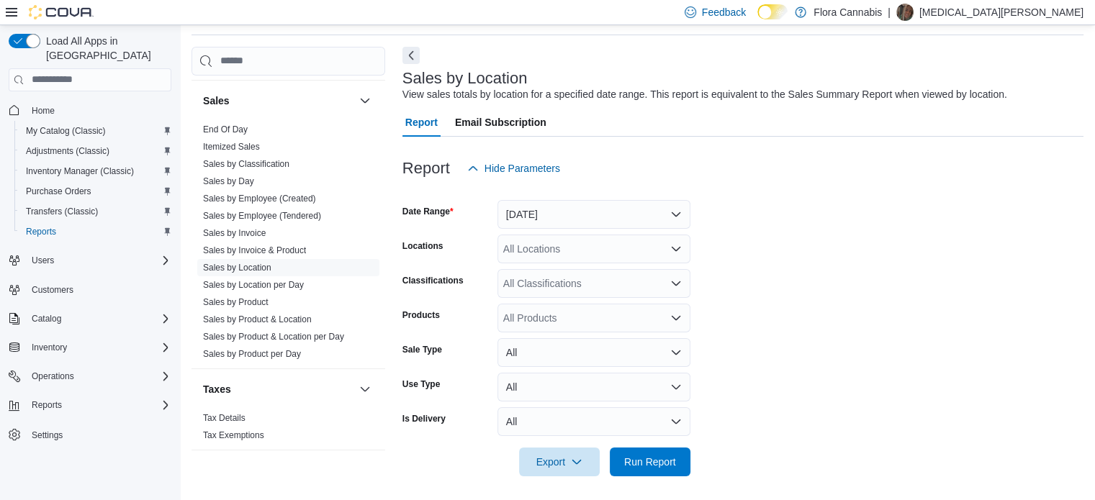
scroll to position [33, 0]
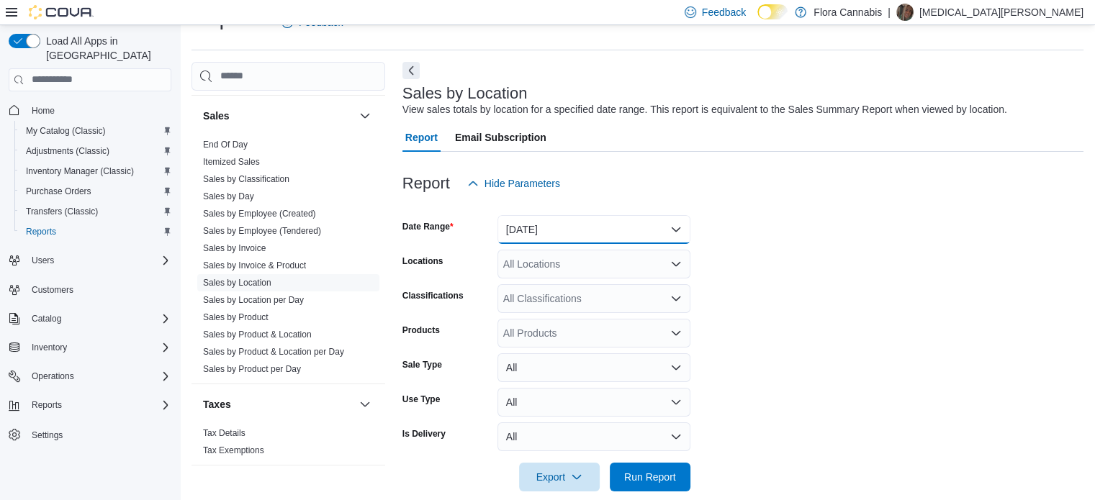
click at [605, 231] on button "[DATE]" at bounding box center [593, 229] width 193 height 29
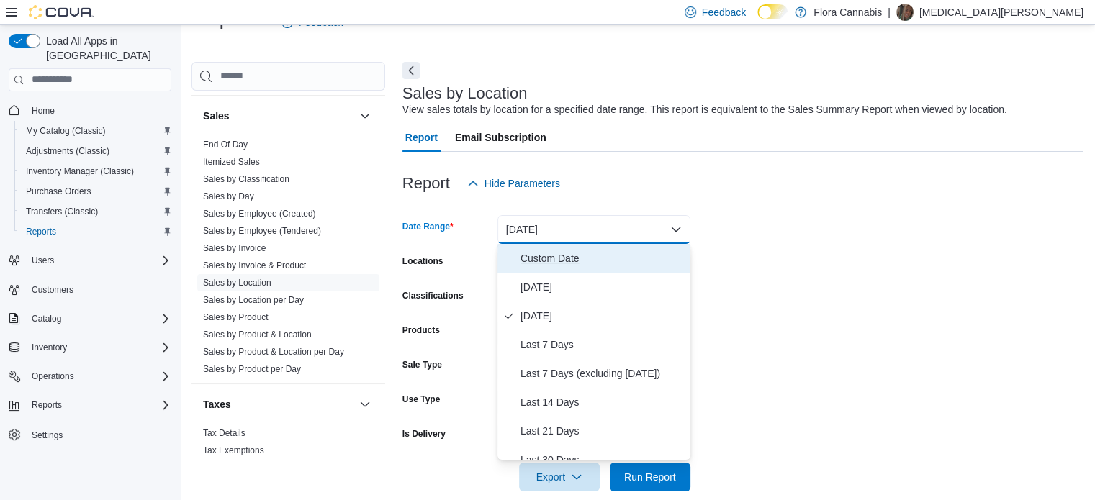
click at [542, 258] on span "Custom Date" at bounding box center [602, 258] width 164 height 17
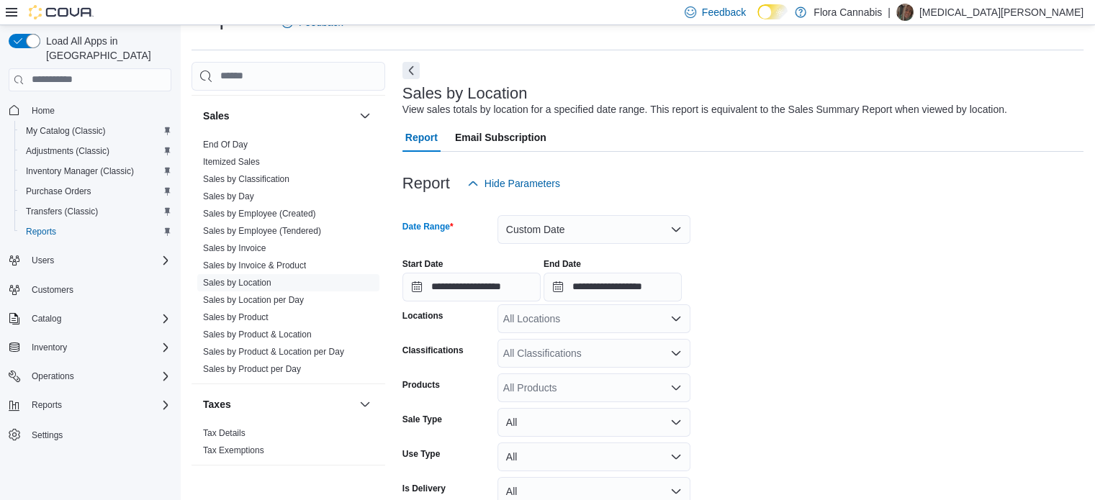
click at [479, 302] on div at bounding box center [742, 303] width 681 height 3
click at [487, 287] on input "**********" at bounding box center [471, 287] width 138 height 29
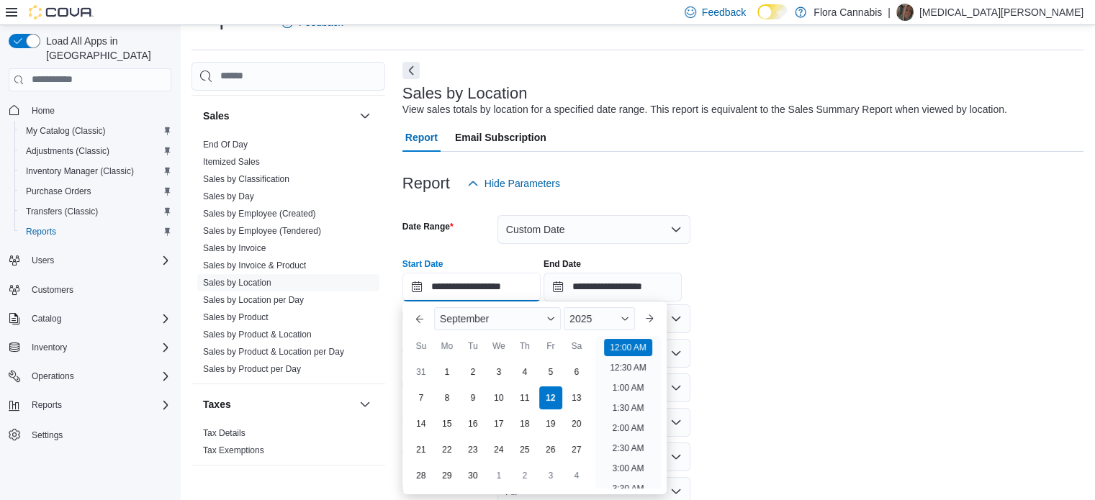
scroll to position [45, 0]
click at [433, 374] on div "31 1 2 3 4 5 6" at bounding box center [498, 372] width 181 height 26
click at [443, 374] on div "1" at bounding box center [446, 371] width 25 height 25
type input "**********"
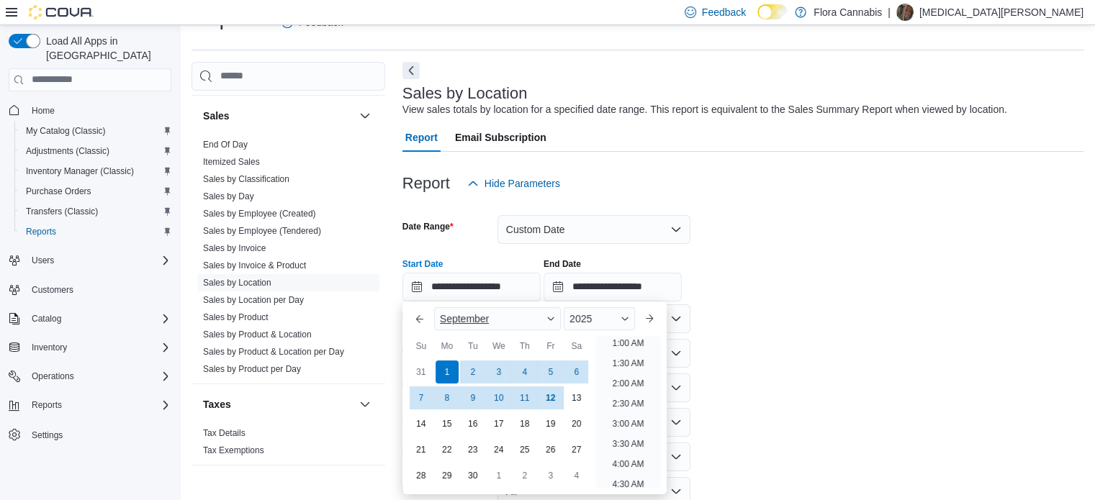
scroll to position [3, 0]
click at [794, 191] on div "Report Hide Parameters" at bounding box center [742, 183] width 681 height 29
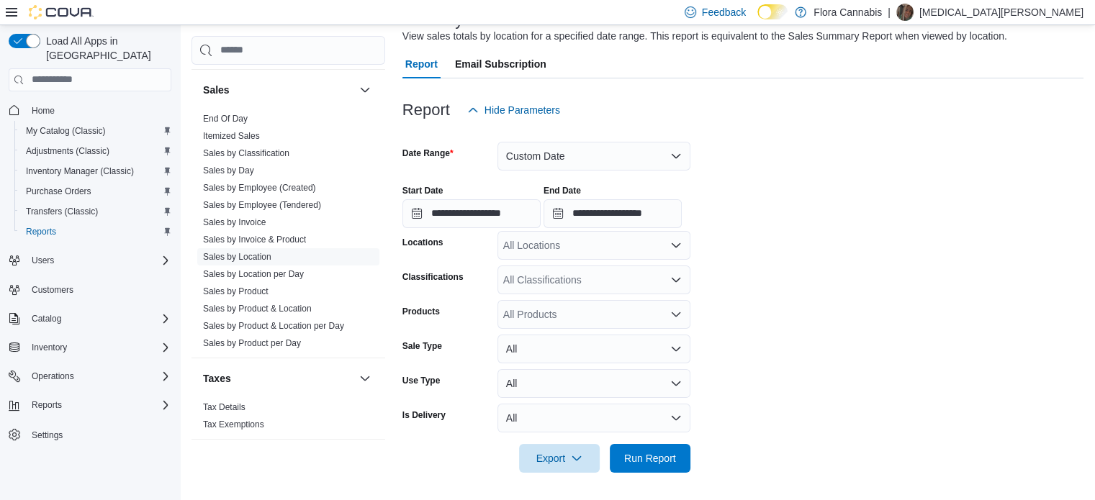
scroll to position [107, 0]
click at [636, 455] on span "Run Report" at bounding box center [650, 457] width 52 height 14
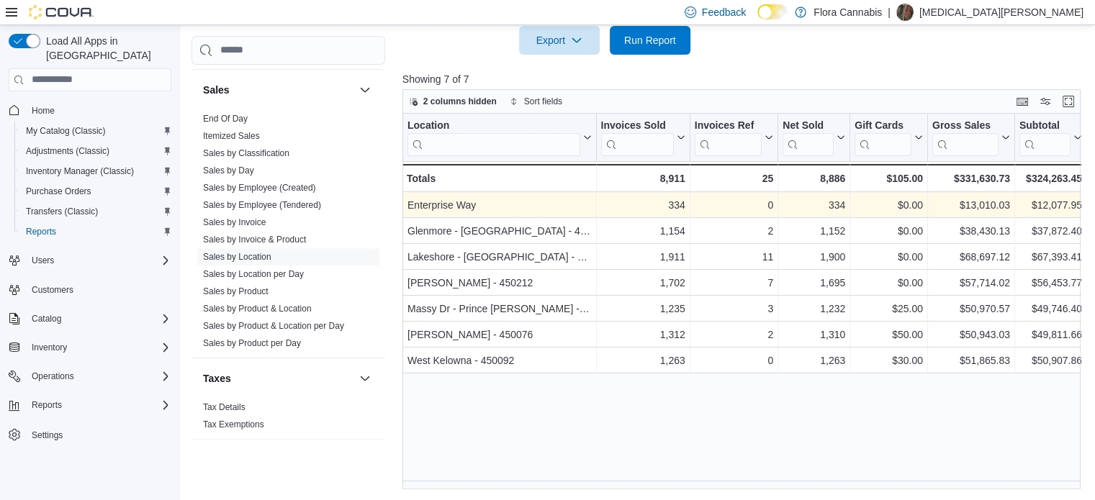
scroll to position [184, 0]
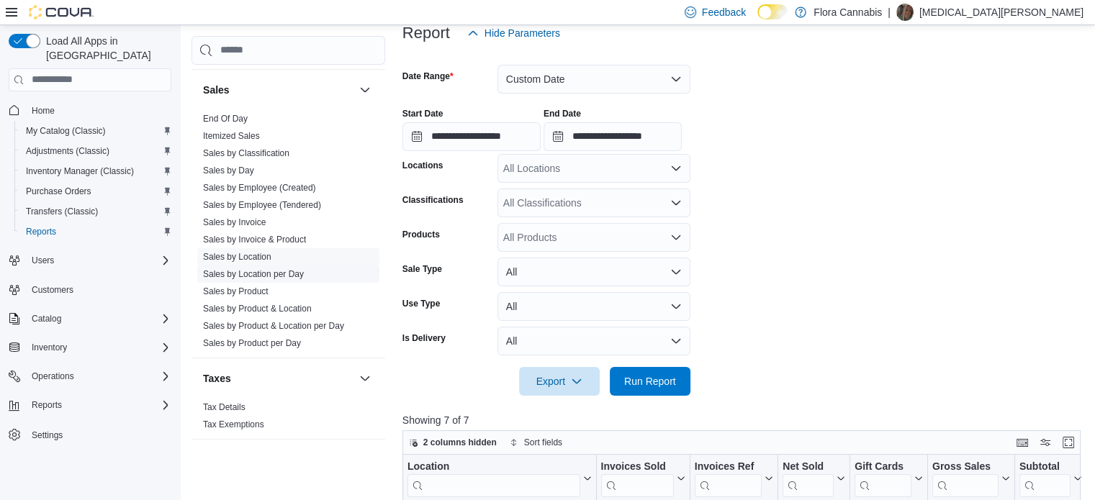
click at [287, 269] on link "Sales by Location per Day" at bounding box center [253, 274] width 101 height 10
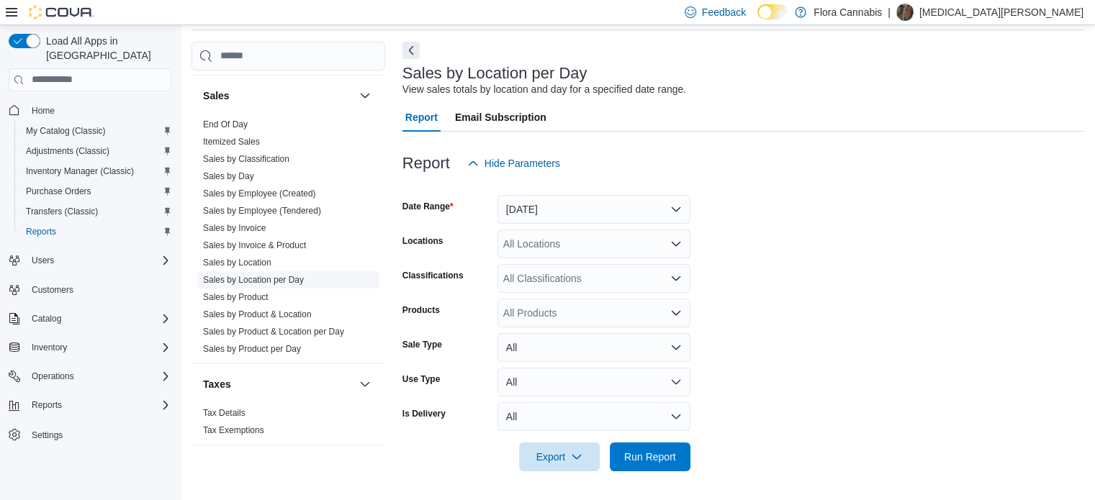
scroll to position [33, 0]
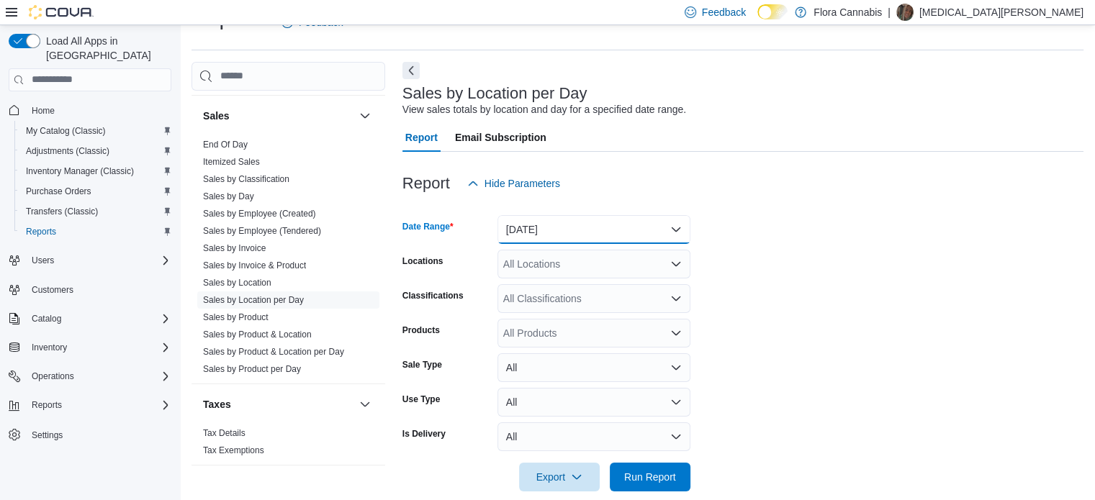
click at [594, 233] on button "[DATE]" at bounding box center [593, 229] width 193 height 29
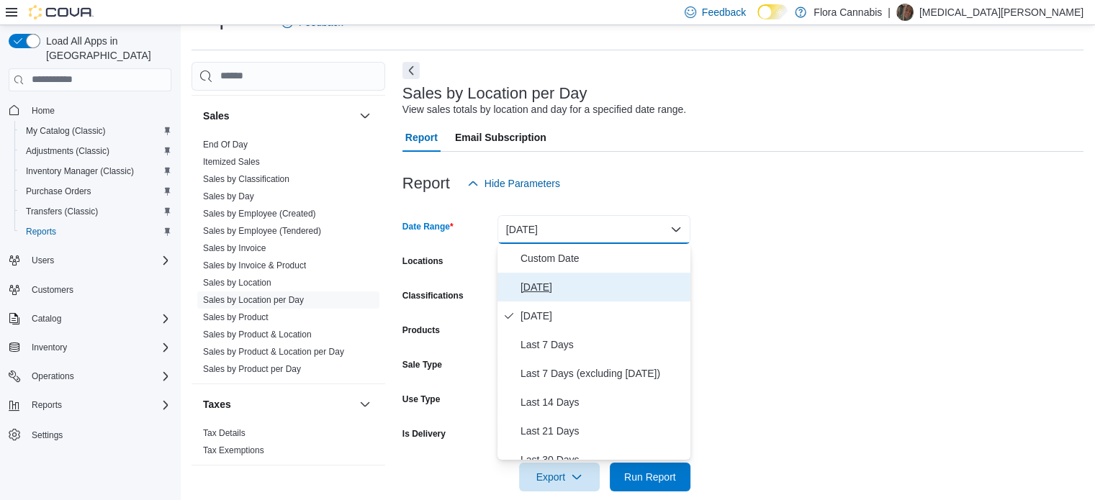
click at [558, 282] on span "[DATE]" at bounding box center [602, 287] width 164 height 17
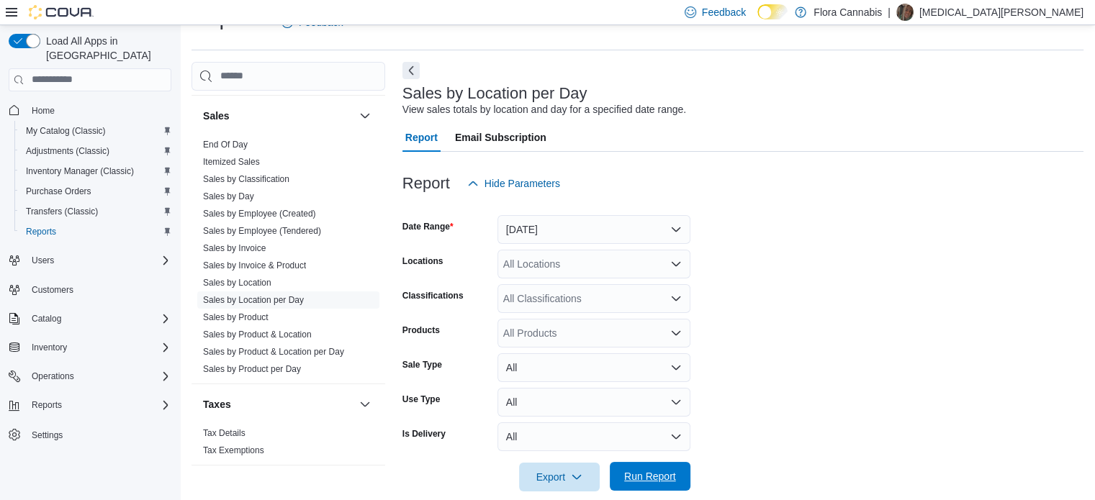
click at [653, 472] on span "Run Report" at bounding box center [650, 476] width 52 height 14
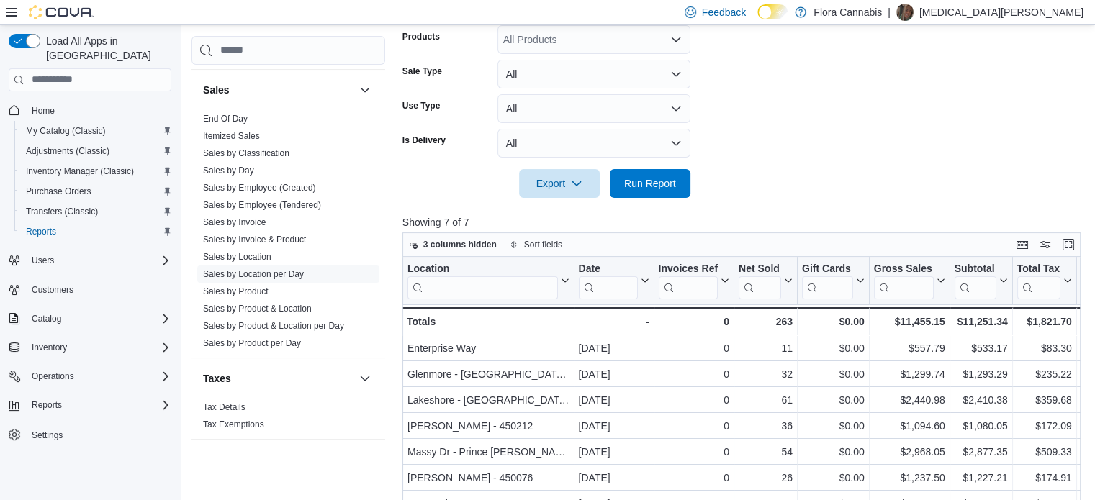
scroll to position [326, 0]
click at [651, 189] on span "Run Report" at bounding box center [650, 183] width 52 height 14
click at [790, 90] on form "Date Range [DATE] Locations All Locations Classifications All Classifications P…" at bounding box center [744, 52] width 685 height 294
click at [638, 182] on span "Run Report" at bounding box center [650, 183] width 52 height 14
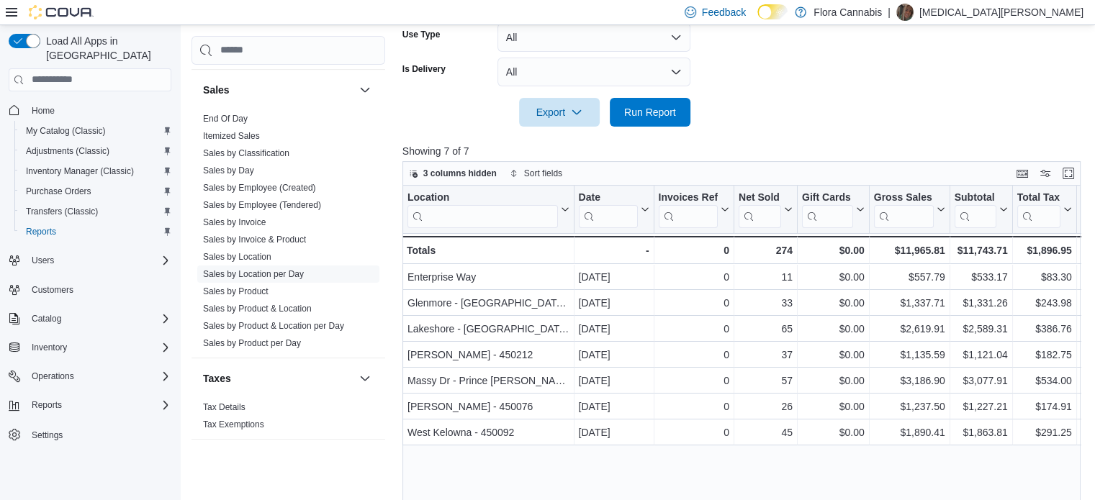
click at [1040, 182] on div "3 columns hidden Sort fields" at bounding box center [741, 173] width 678 height 24
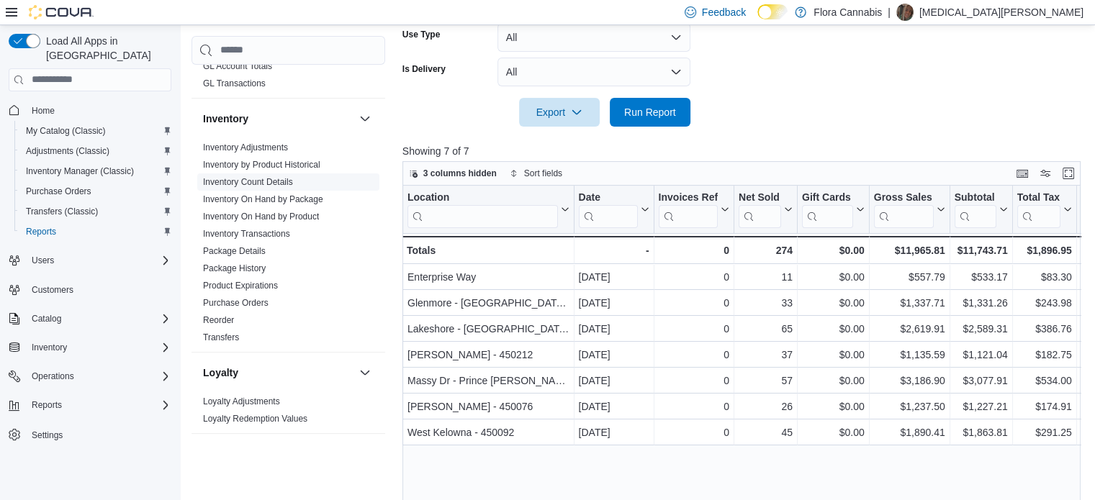
scroll to position [666, 0]
click at [263, 213] on span "Inventory On Hand by Product" at bounding box center [288, 218] width 182 height 17
click at [674, 111] on span "Run Report" at bounding box center [650, 111] width 52 height 14
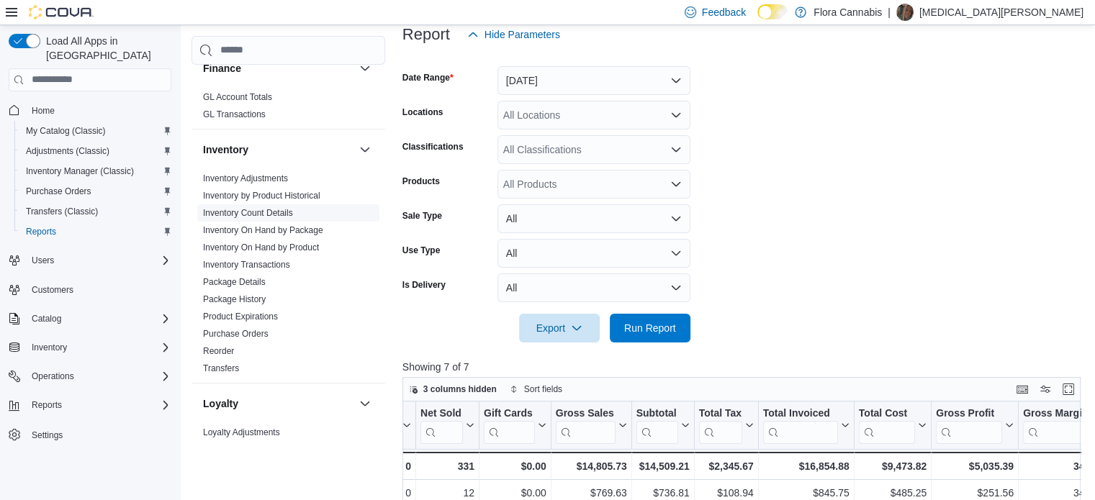
scroll to position [594, 0]
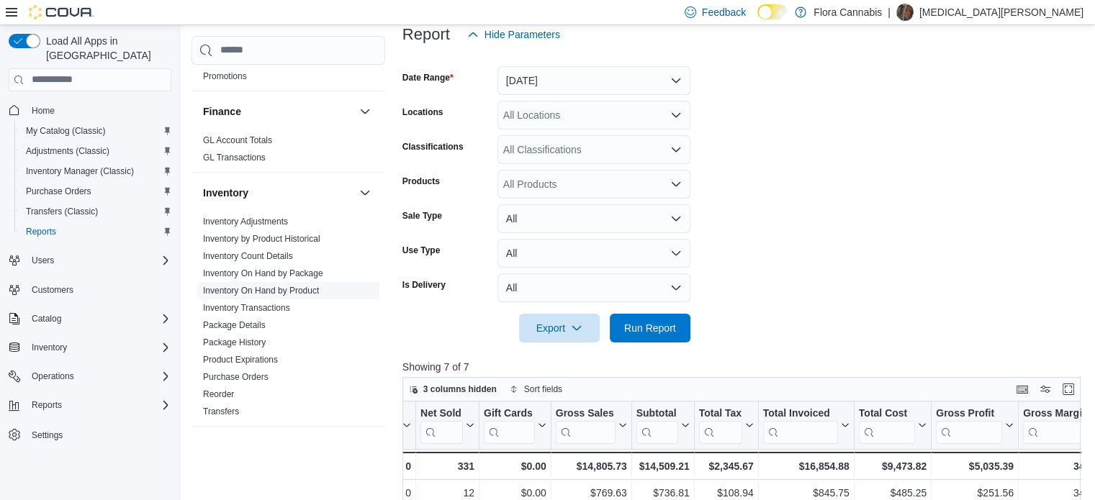
click at [299, 286] on link "Inventory On Hand by Product" at bounding box center [261, 291] width 116 height 10
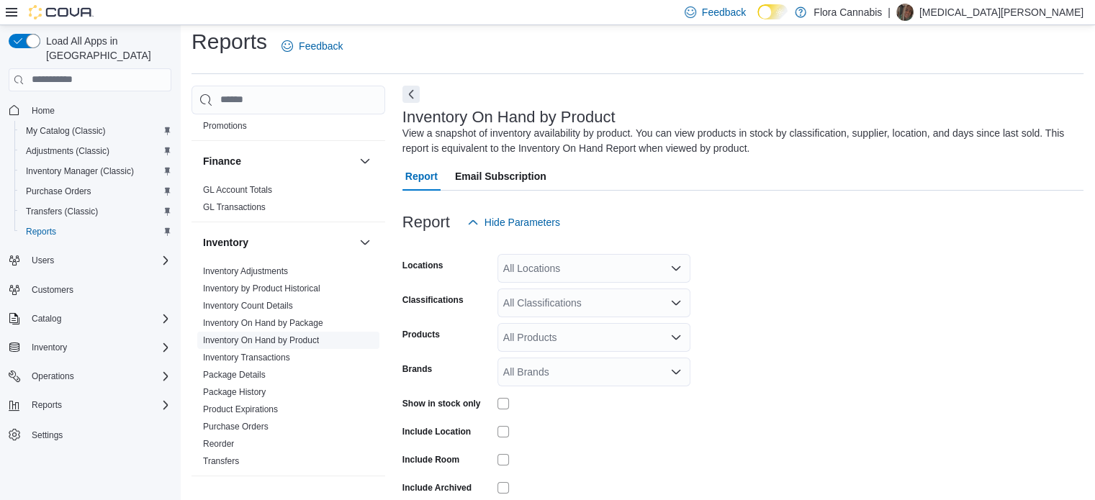
scroll to position [48, 0]
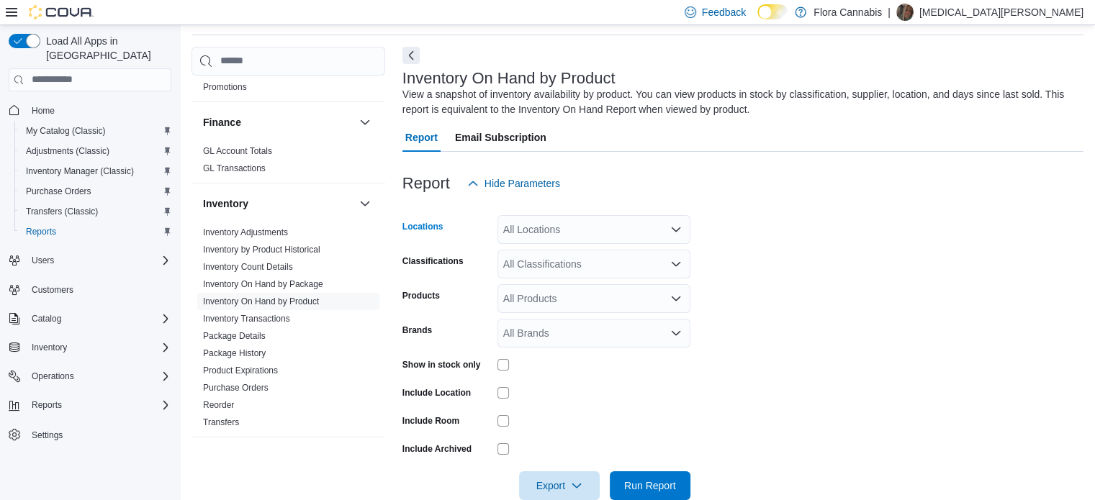
click at [613, 233] on div "All Locations" at bounding box center [593, 229] width 193 height 29
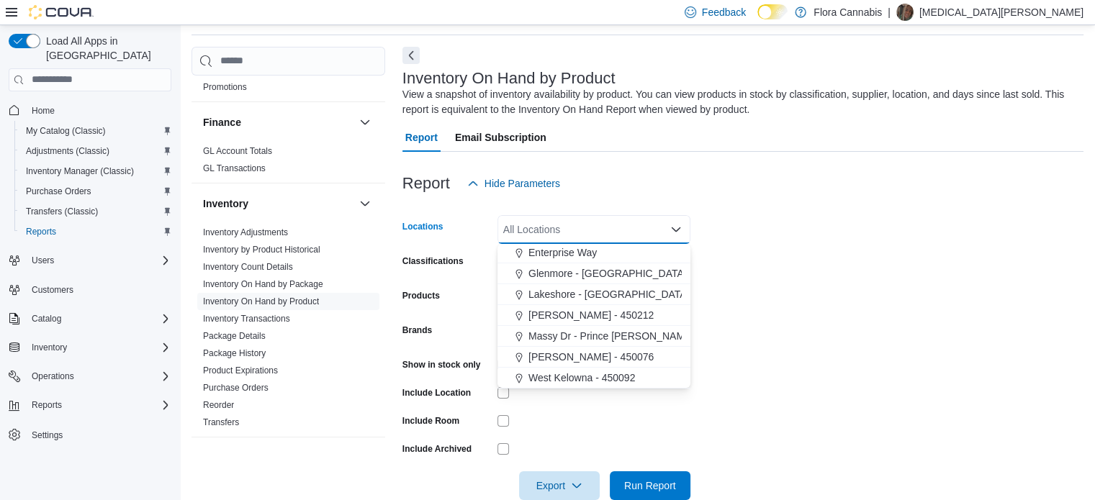
click at [562, 350] on span "[PERSON_NAME] - 450076" at bounding box center [590, 357] width 125 height 14
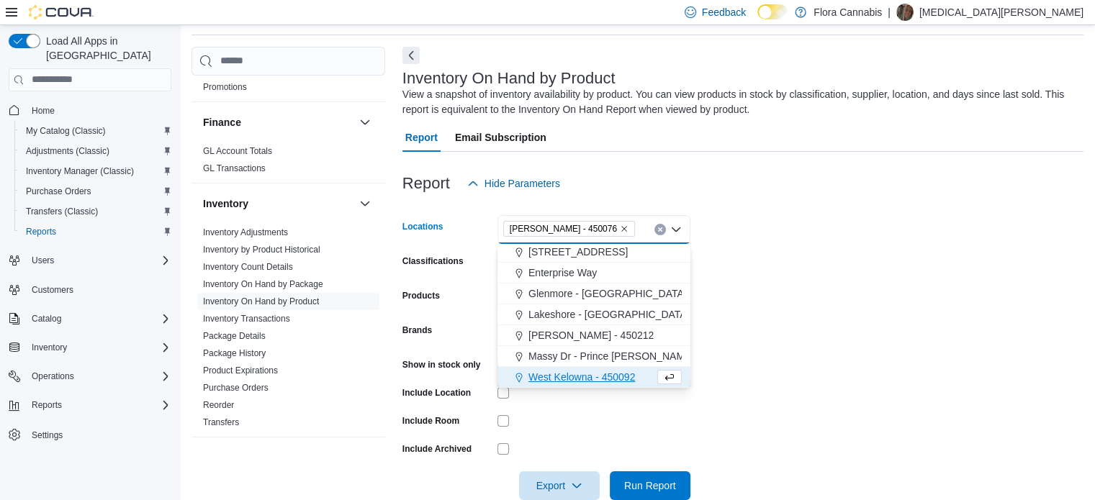
scroll to position [23, 0]
click at [765, 247] on form "Locations [GEOGRAPHIC_DATA] - 450076 Combo box. Selected. [PERSON_NAME] - 45007…" at bounding box center [742, 349] width 681 height 302
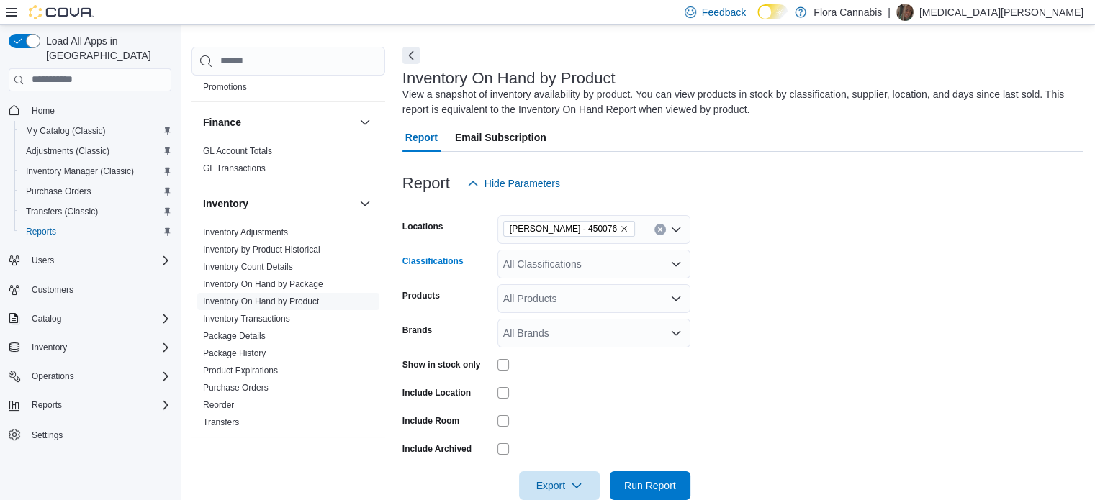
click at [564, 275] on div "All Classifications" at bounding box center [593, 264] width 193 height 29
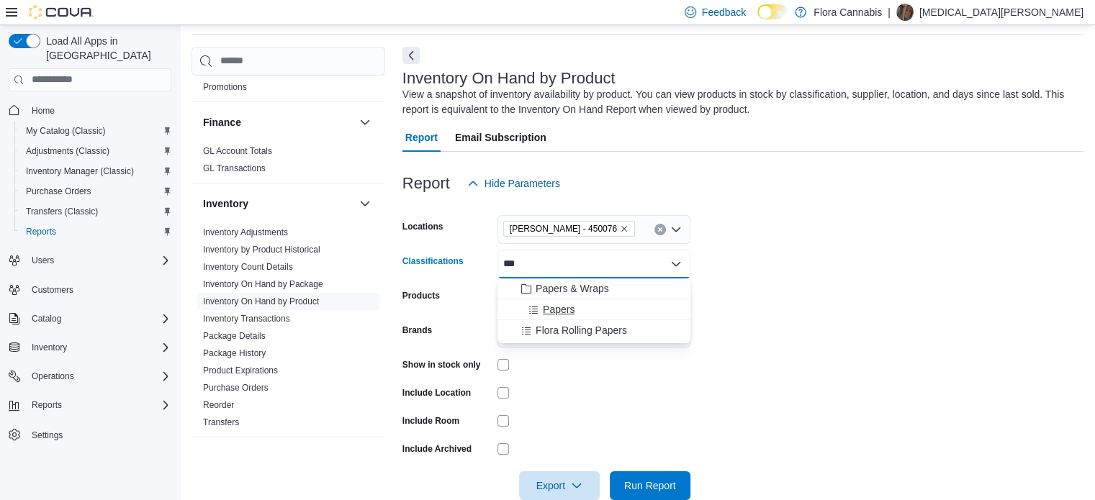
type input "***"
click at [556, 302] on span "Papers" at bounding box center [559, 309] width 32 height 14
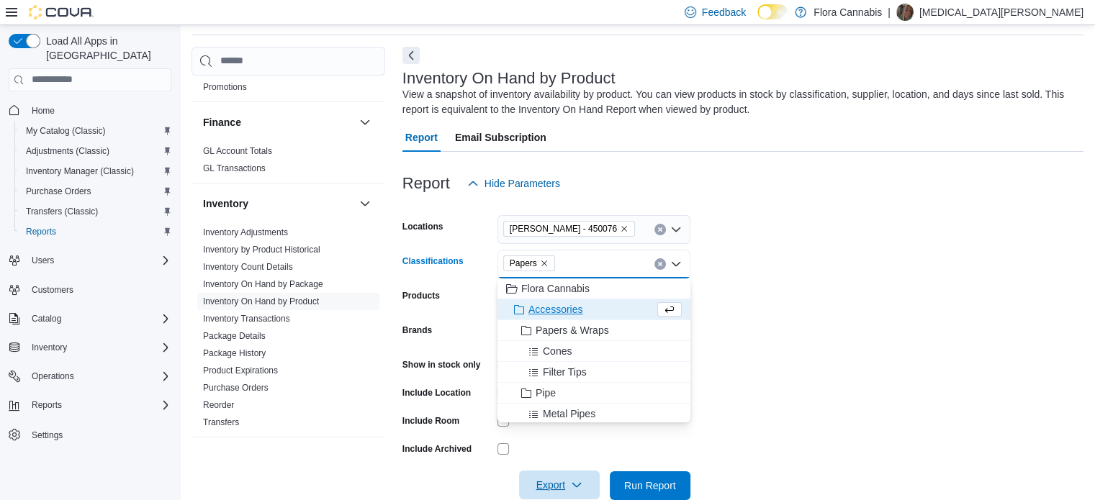
click at [567, 483] on span "Export" at bounding box center [559, 485] width 63 height 29
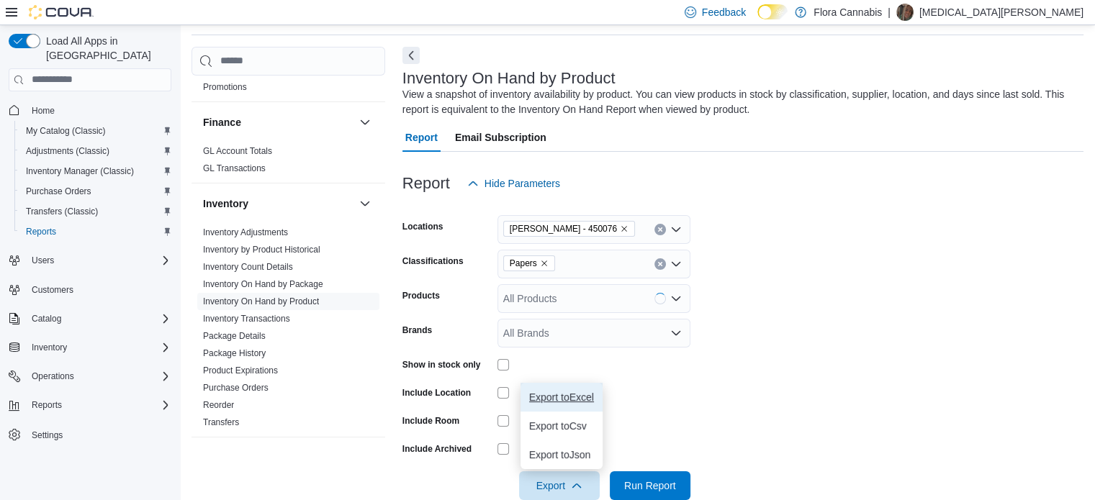
click at [575, 397] on span "Export to Excel" at bounding box center [561, 398] width 65 height 12
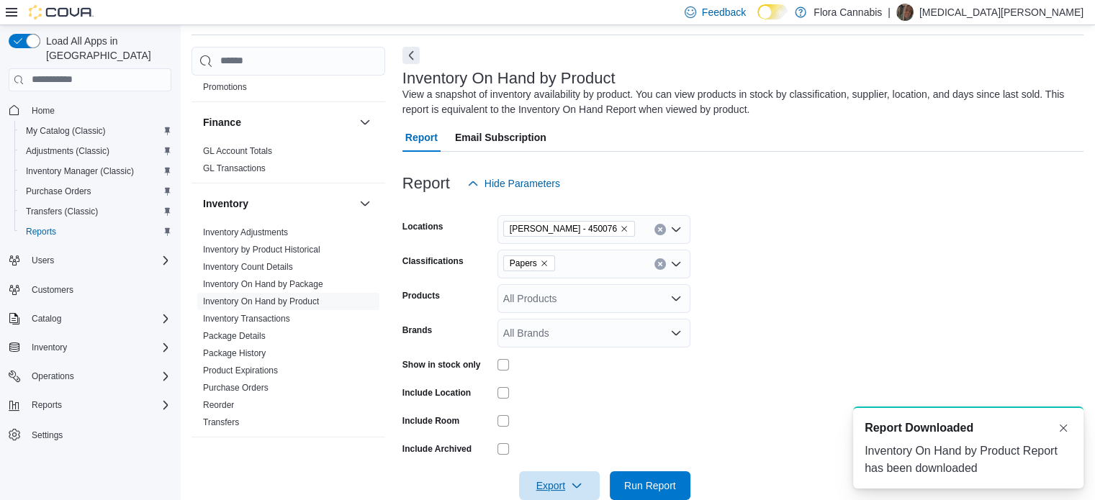
scroll to position [0, 0]
